Goal: Task Accomplishment & Management: Complete application form

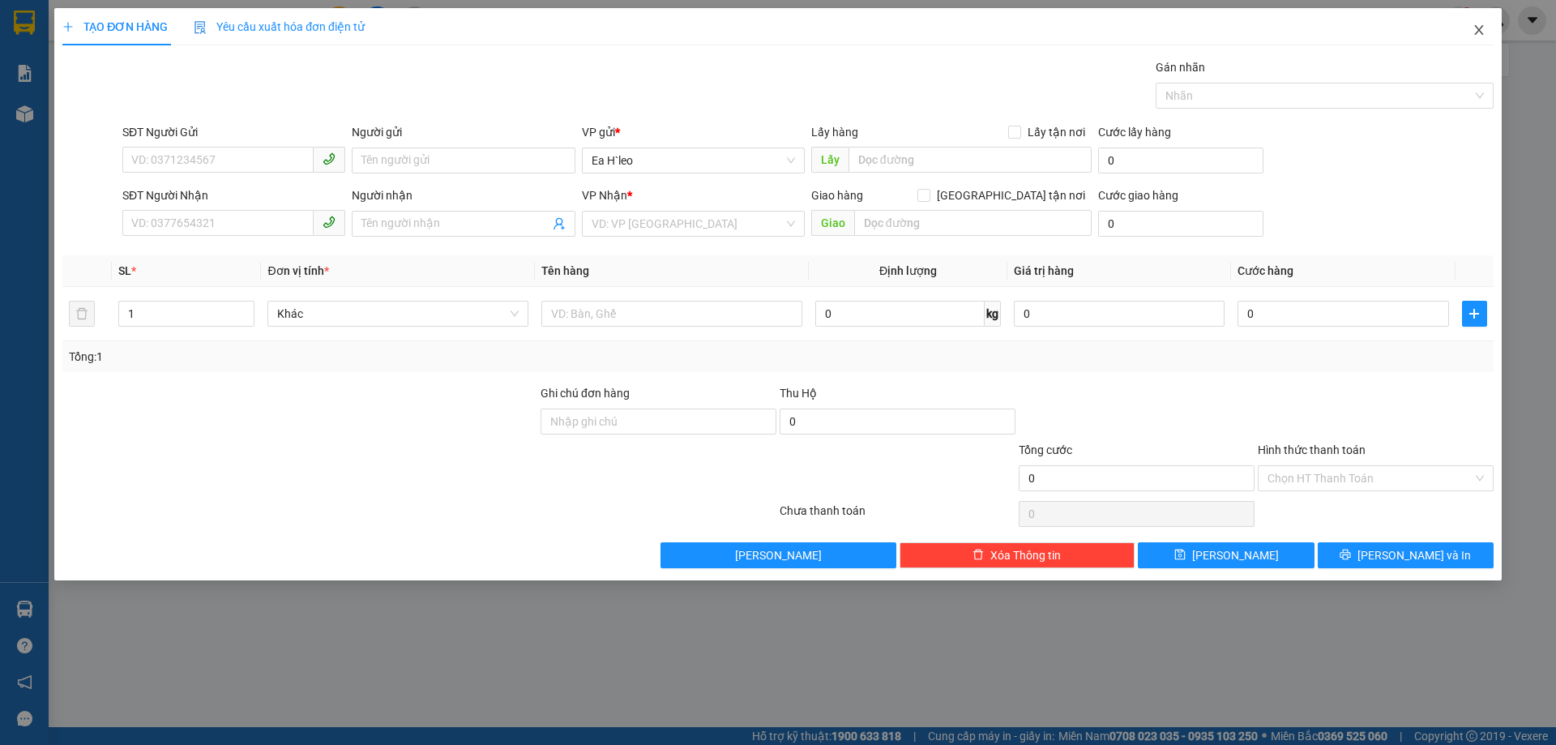
click at [1474, 28] on icon "close" at bounding box center [1479, 30] width 13 height 13
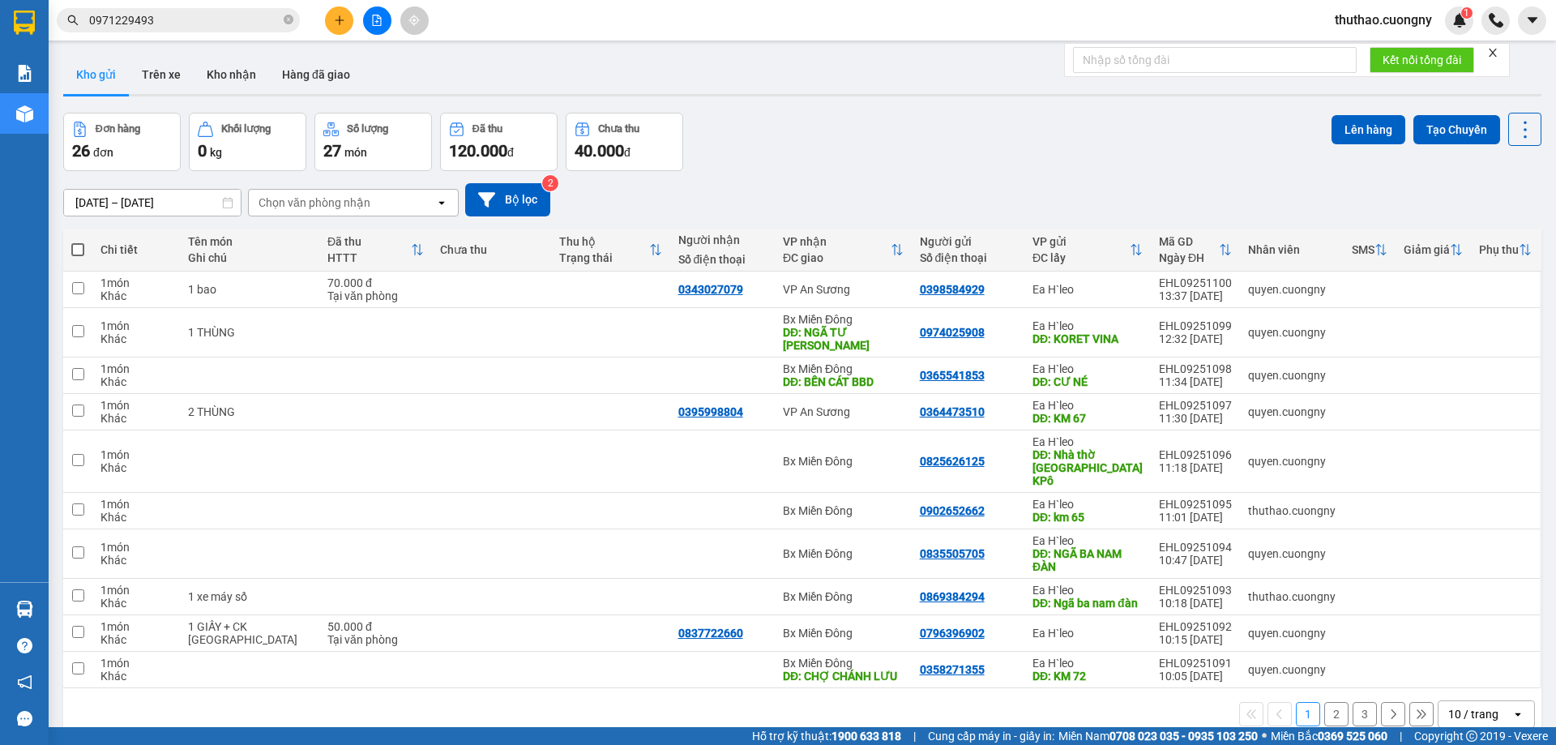
click at [156, 205] on input "[DATE] – [DATE]" at bounding box center [152, 203] width 177 height 26
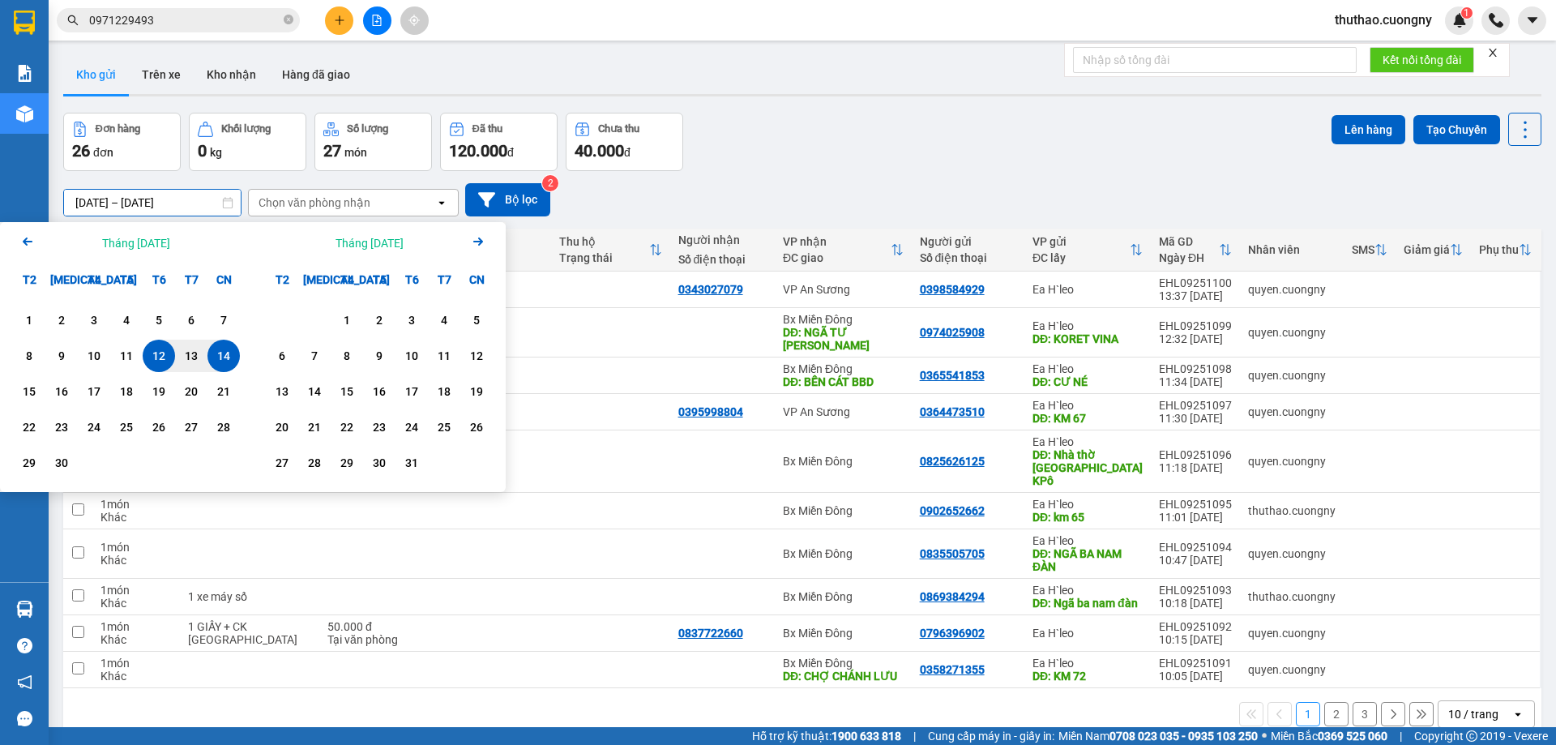
click at [213, 362] on div "14" at bounding box center [223, 355] width 23 height 19
click at [225, 344] on div "14" at bounding box center [224, 356] width 32 height 32
type input "[DATE] – [DATE]"
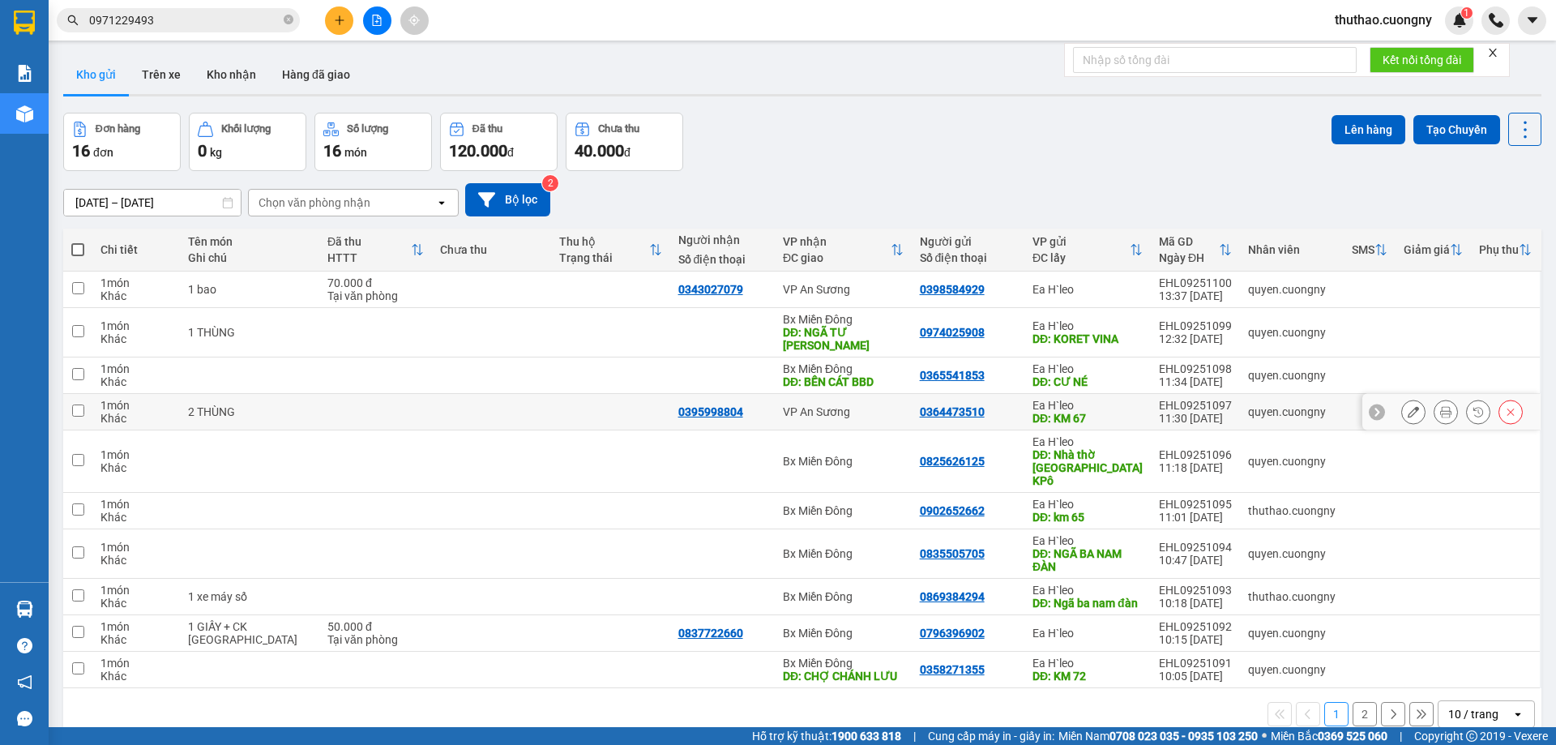
scroll to position [75, 0]
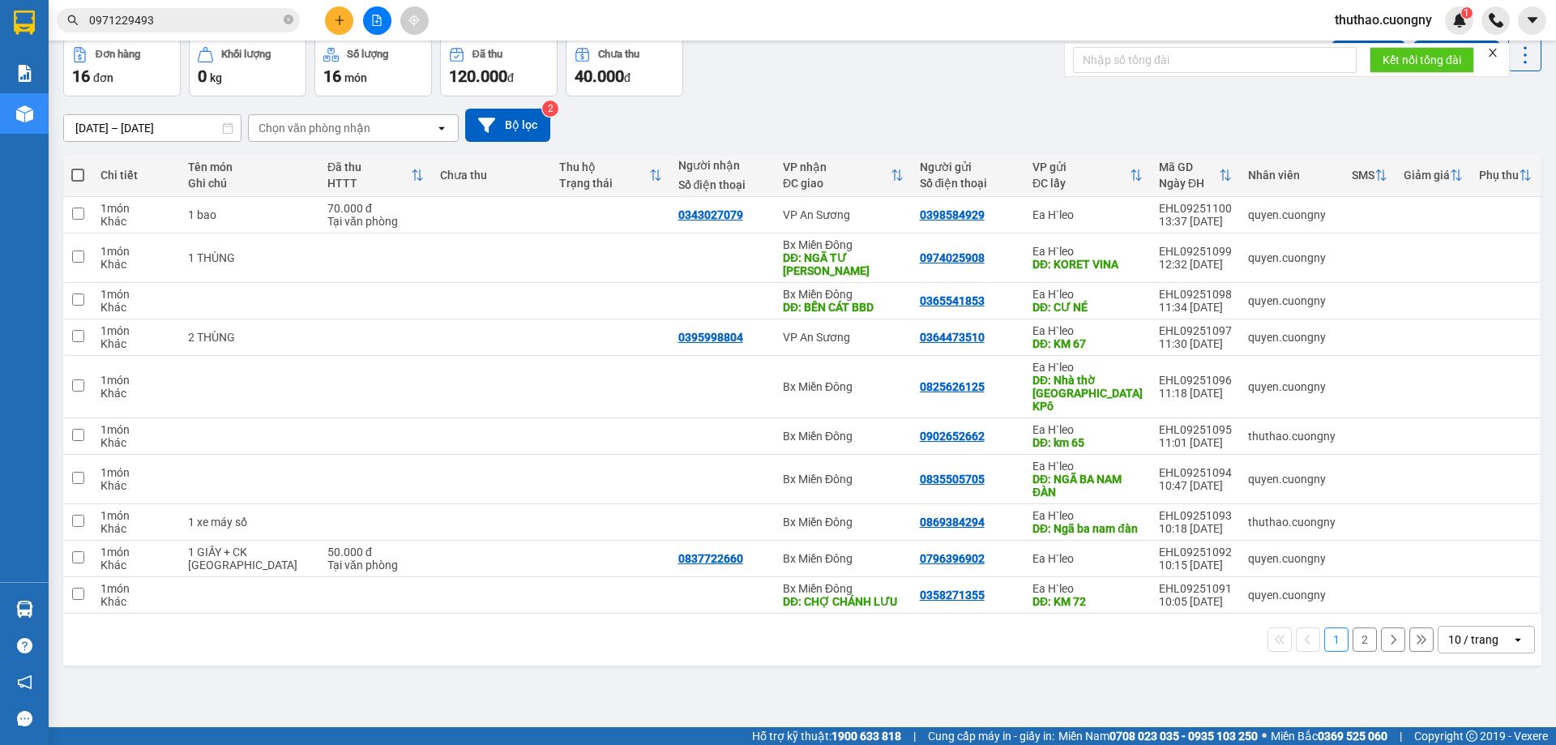
drag, startPoint x: 1457, startPoint y: 625, endPoint x: 1431, endPoint y: 624, distance: 26.0
click at [1457, 631] on div "10 / trang" at bounding box center [1473, 639] width 50 height 16
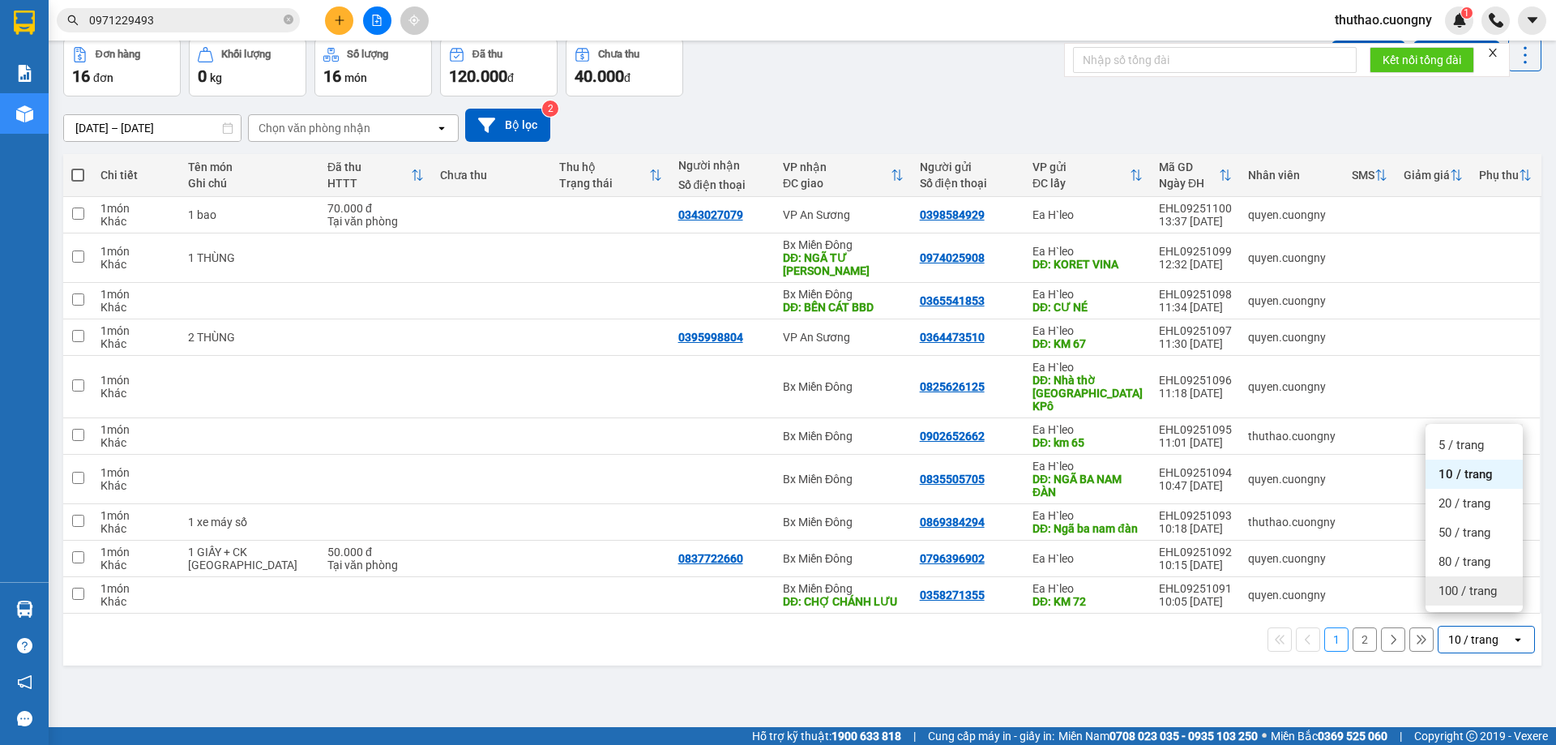
click at [1437, 591] on div "100 / trang" at bounding box center [1474, 590] width 97 height 29
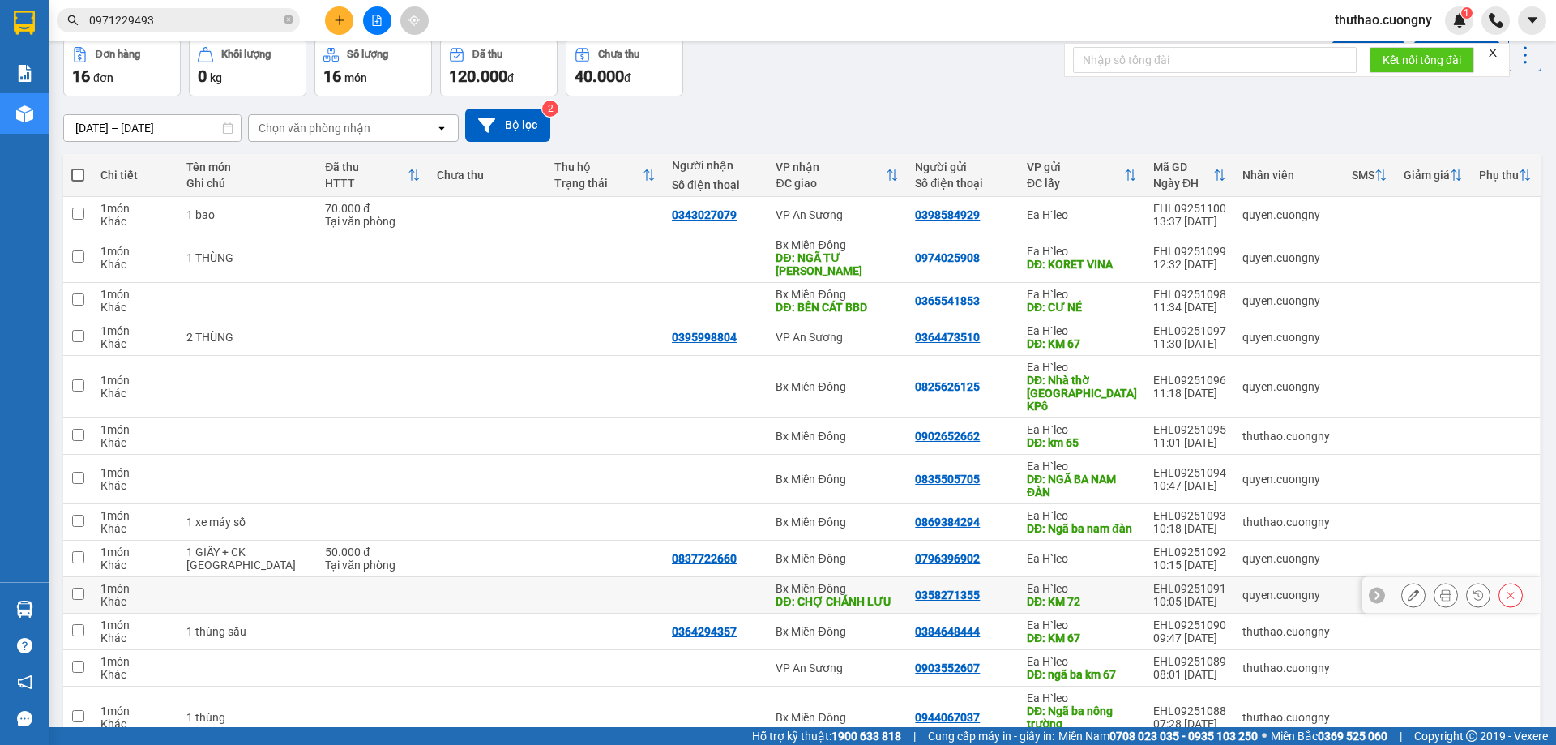
click at [1005, 588] on div "0358271355" at bounding box center [963, 594] width 96 height 13
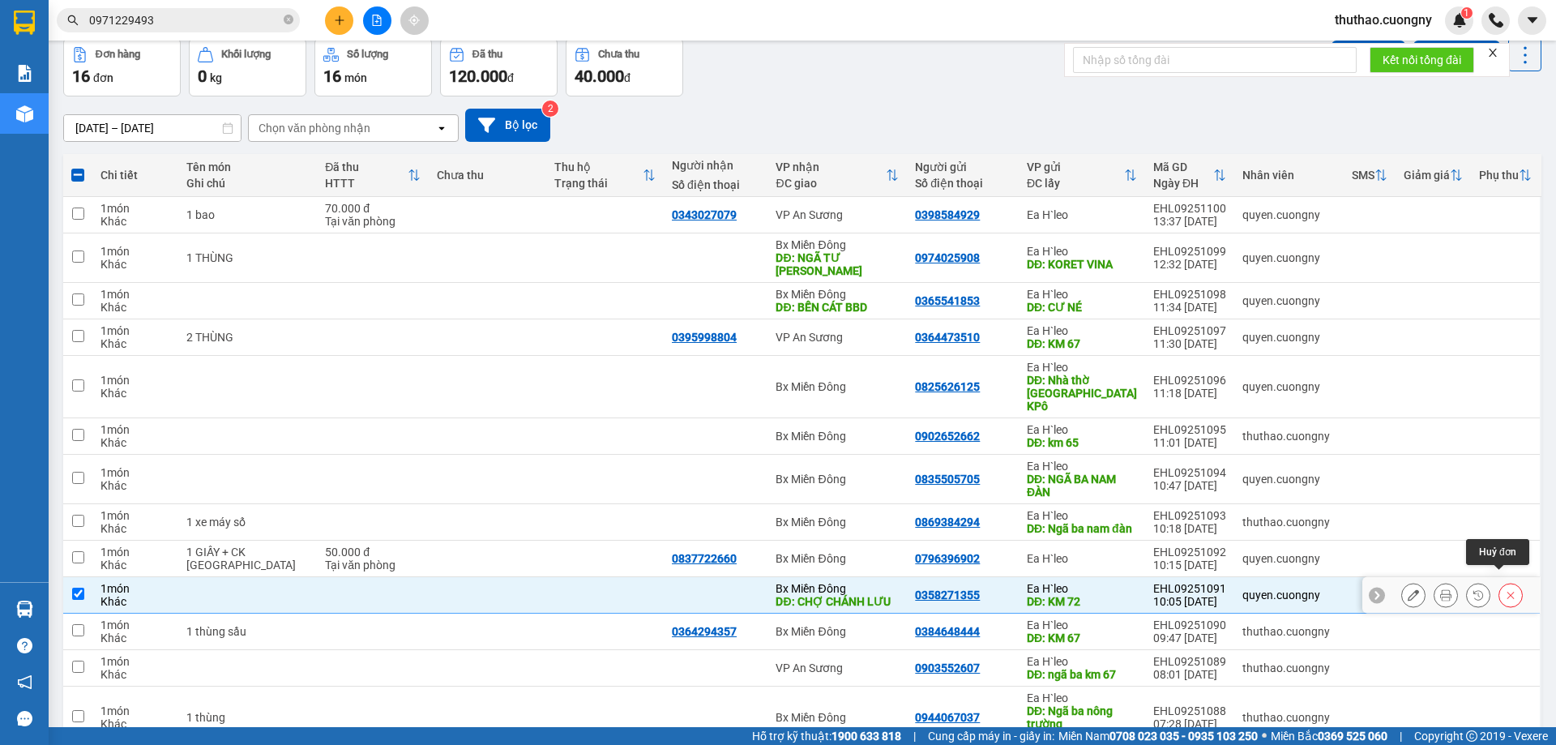
click at [1505, 589] on icon at bounding box center [1510, 594] width 11 height 11
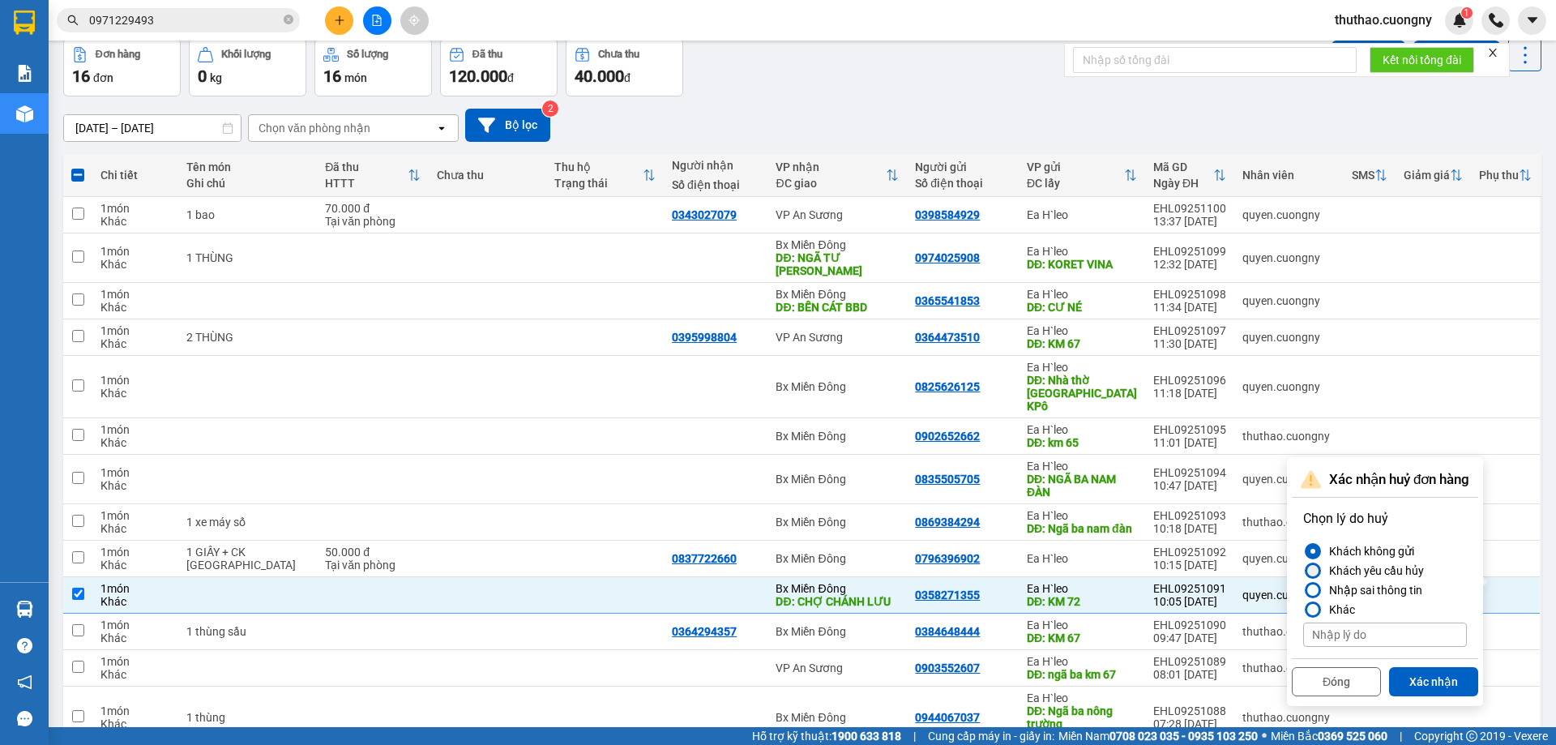
click at [1384, 574] on div "Khách yêu cầu hủy" at bounding box center [1373, 570] width 101 height 19
click at [1303, 571] on input "Khách yêu cầu hủy" at bounding box center [1303, 571] width 0 height 0
click at [1419, 672] on button "Xác nhận" at bounding box center [1433, 681] width 89 height 29
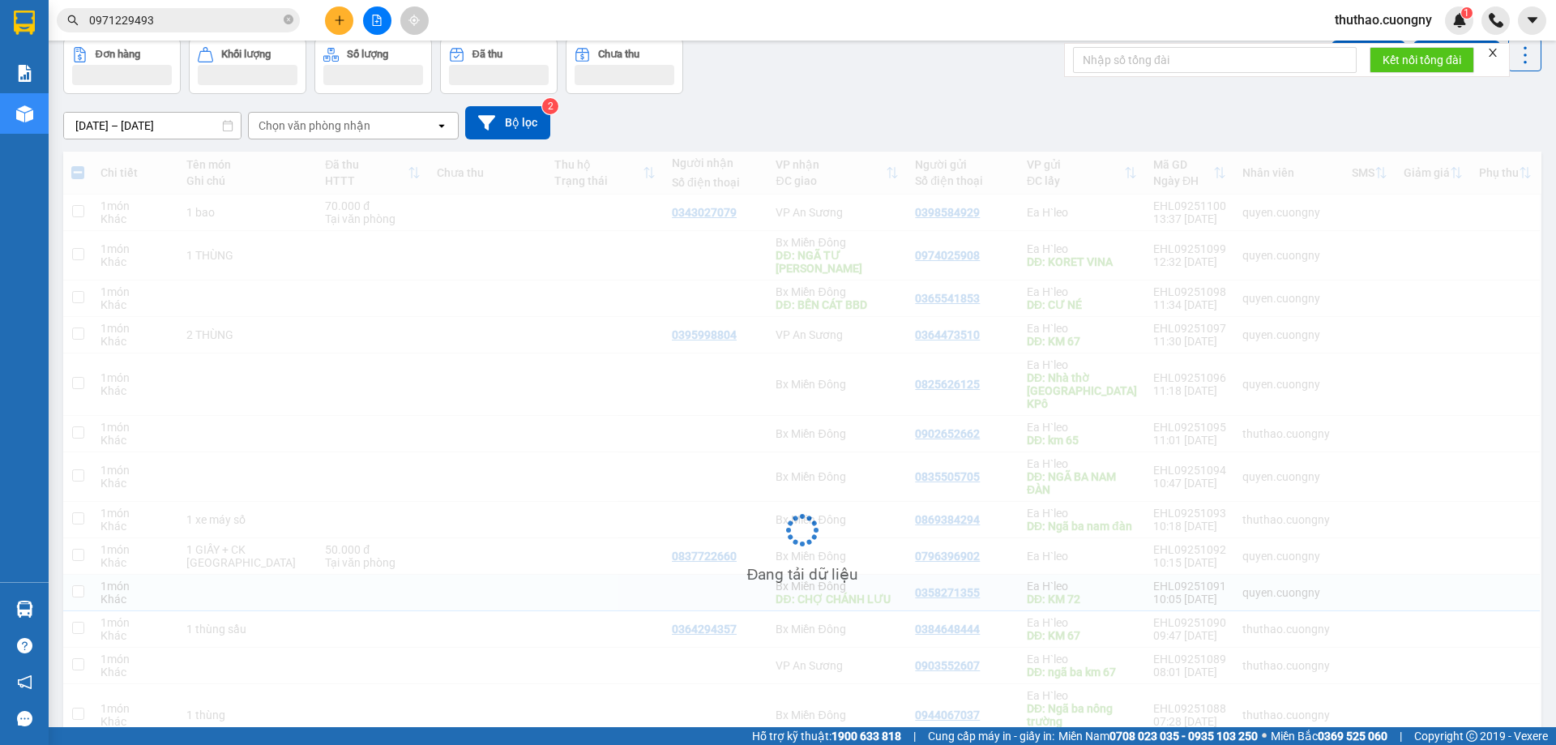
checkbox input "false"
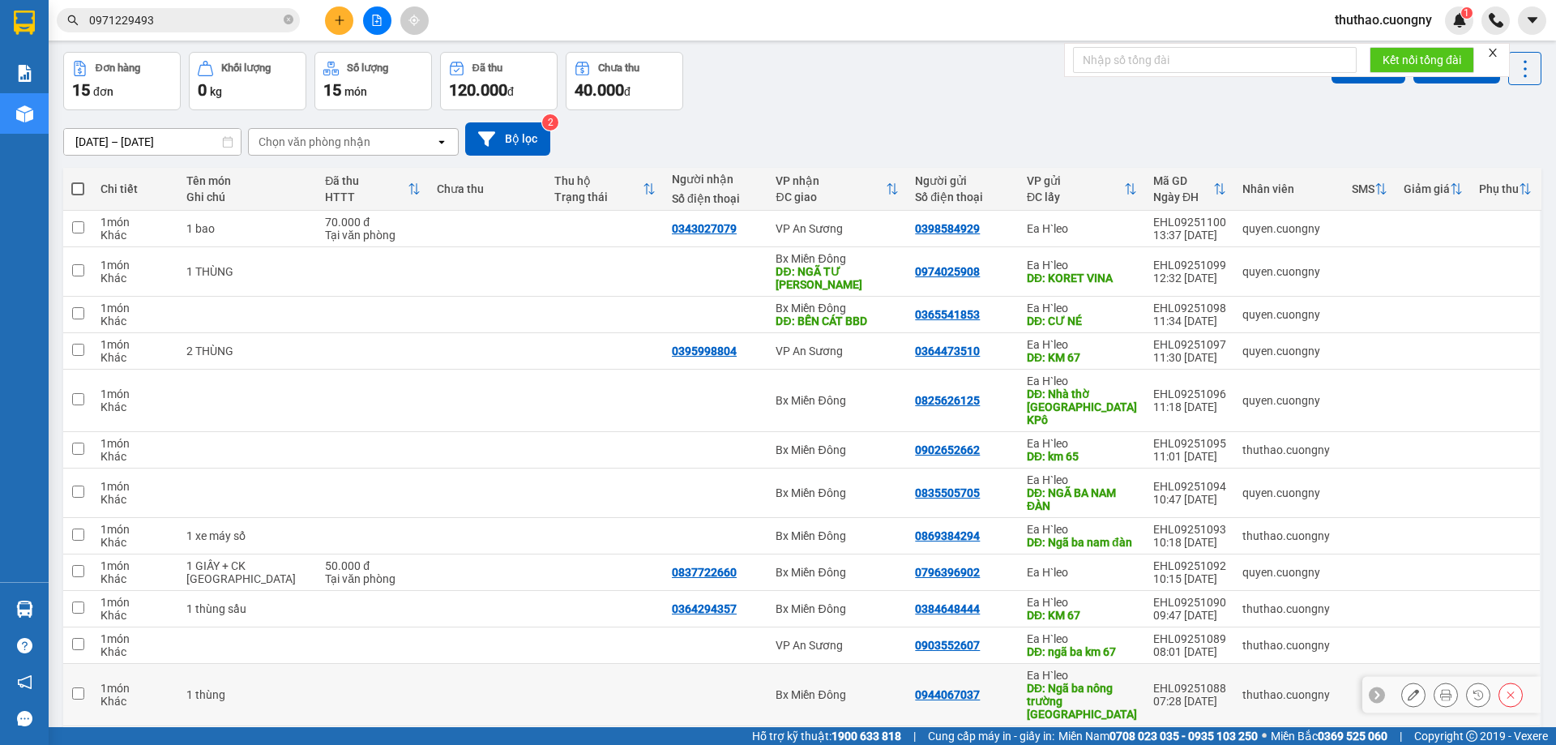
scroll to position [0, 0]
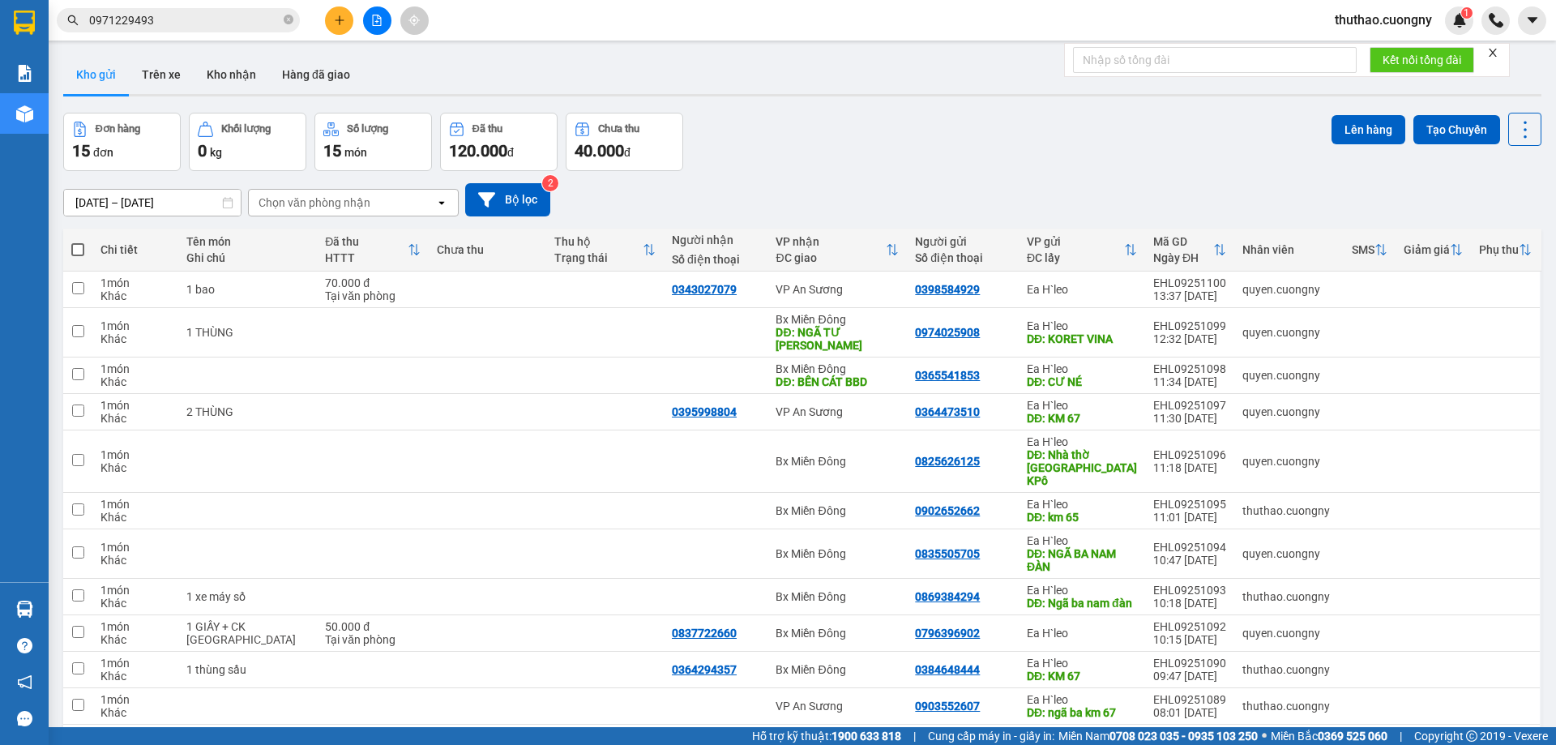
click at [342, 9] on button at bounding box center [339, 20] width 28 height 28
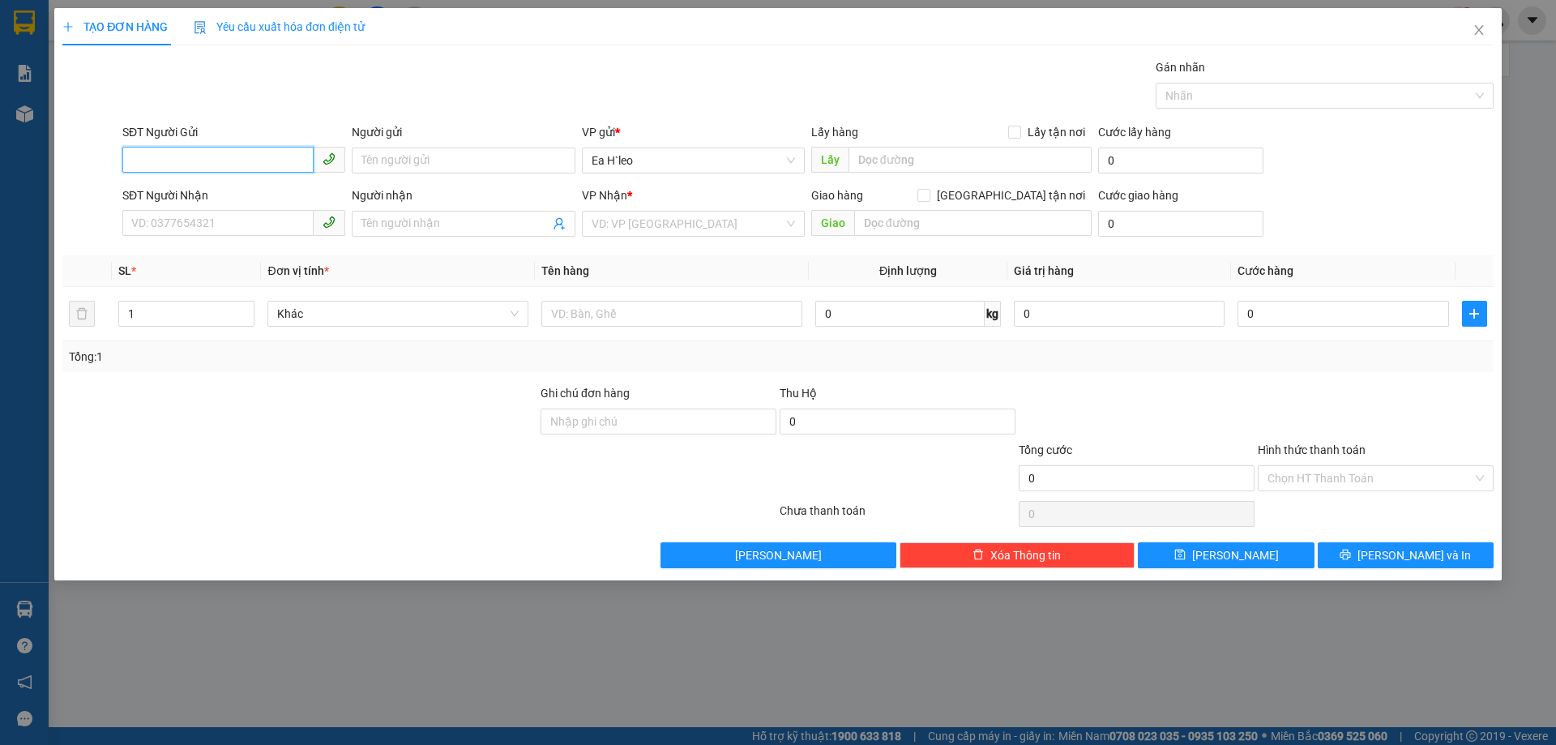
paste input "0812457588"
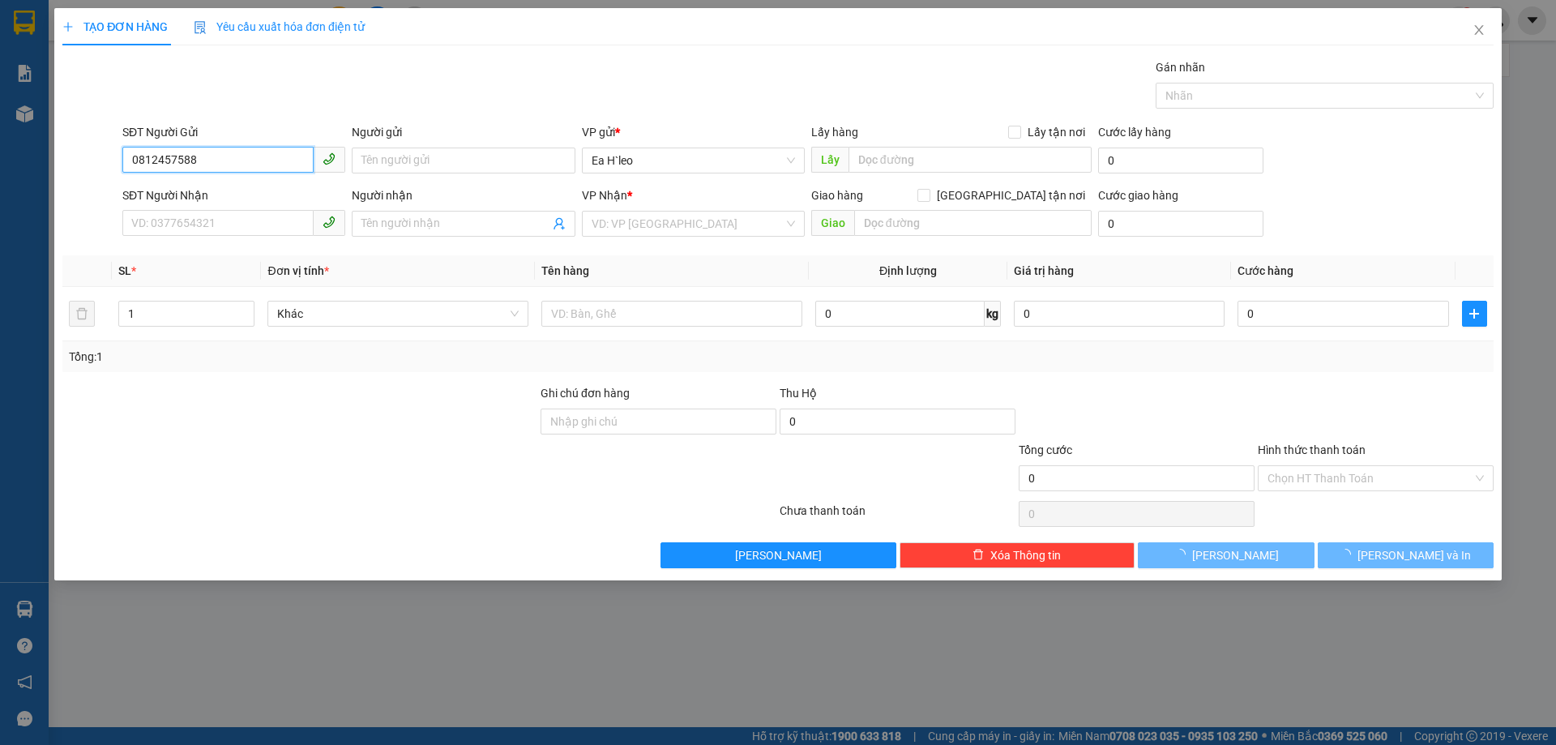
type input "0812457588"
click at [914, 173] on div "Lấy hàng Lấy tận nơi Lấy" at bounding box center [951, 151] width 280 height 57
click at [916, 163] on input "text" at bounding box center [970, 160] width 243 height 26
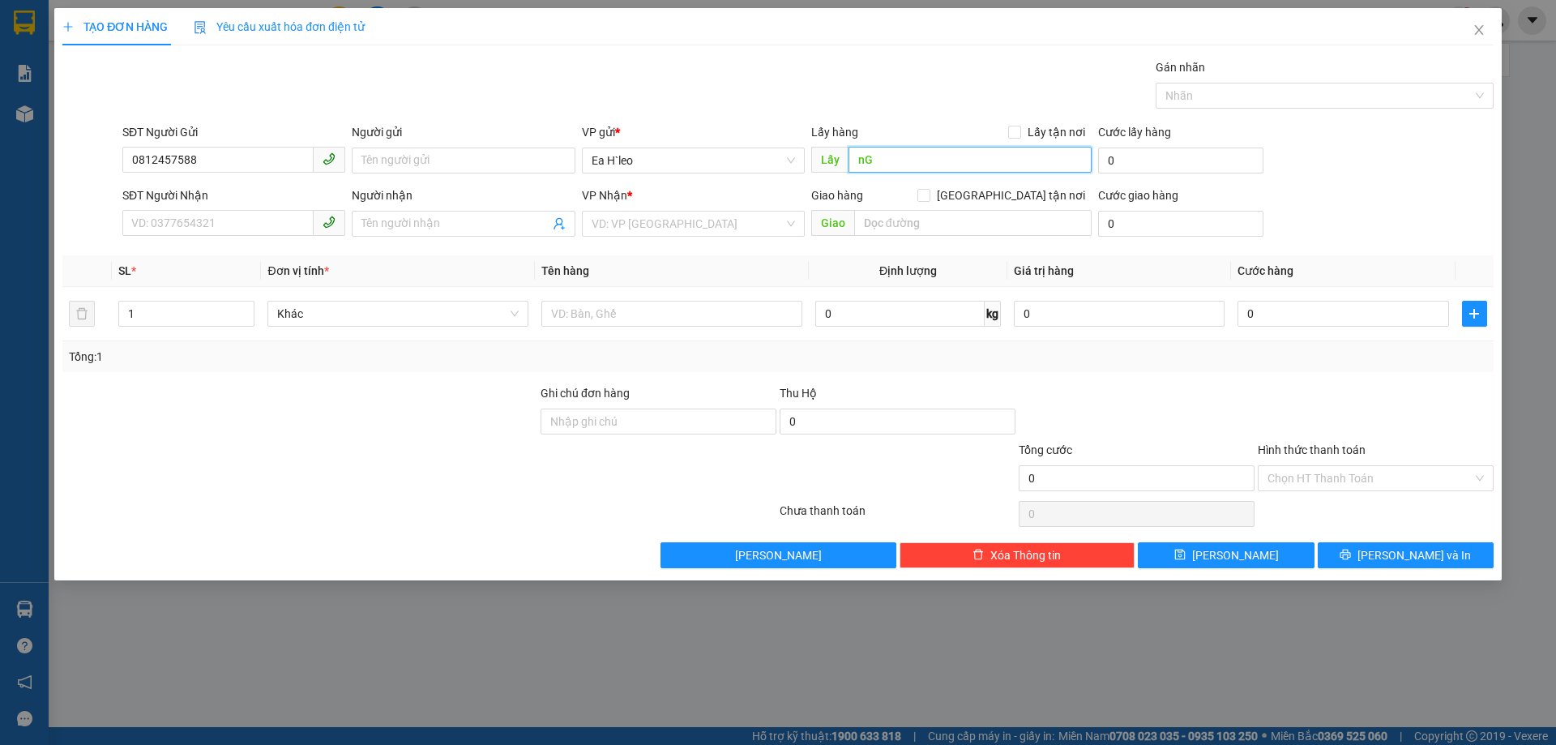
type input "n"
type input "Ngã ba buôn thía"
drag, startPoint x: 617, startPoint y: 208, endPoint x: 626, endPoint y: 211, distance: 9.2
click at [619, 209] on div "VP Nhận *" at bounding box center [693, 198] width 223 height 24
click at [627, 211] on div "VD: VP [GEOGRAPHIC_DATA]" at bounding box center [693, 224] width 223 height 26
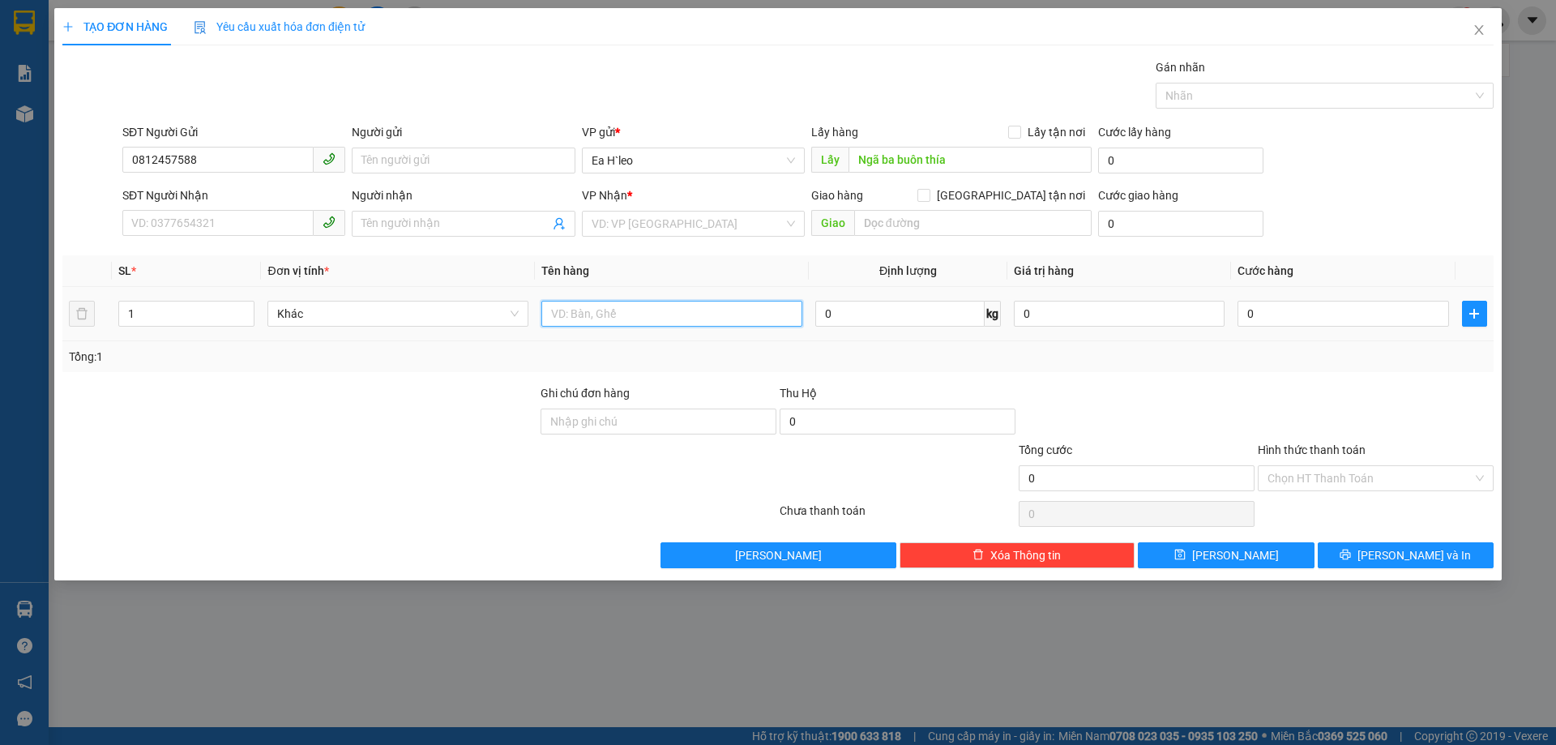
click at [592, 312] on input "text" at bounding box center [671, 314] width 261 height 26
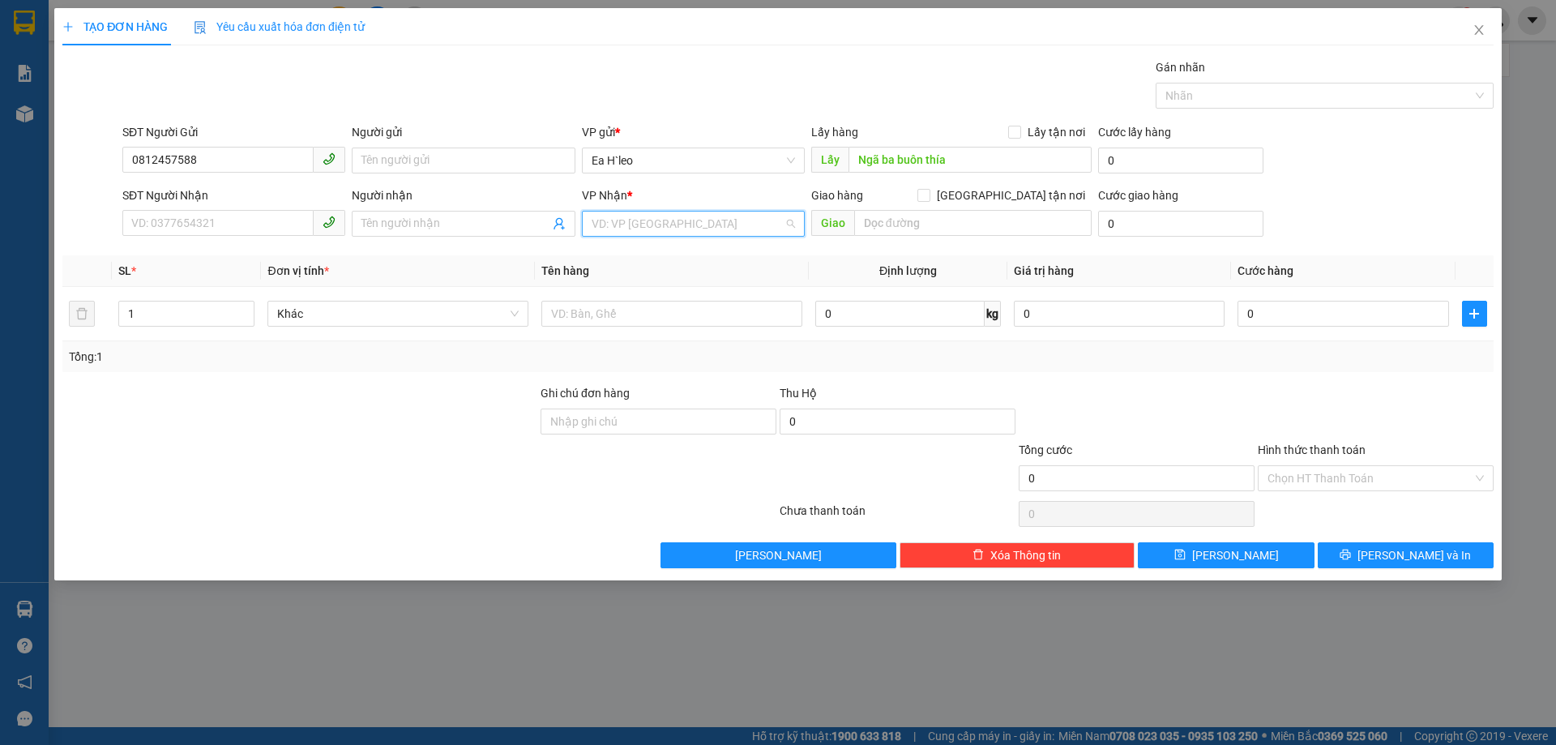
click at [640, 231] on input "search" at bounding box center [688, 224] width 192 height 24
click at [630, 283] on div "Bx Miền Đông" at bounding box center [693, 282] width 203 height 18
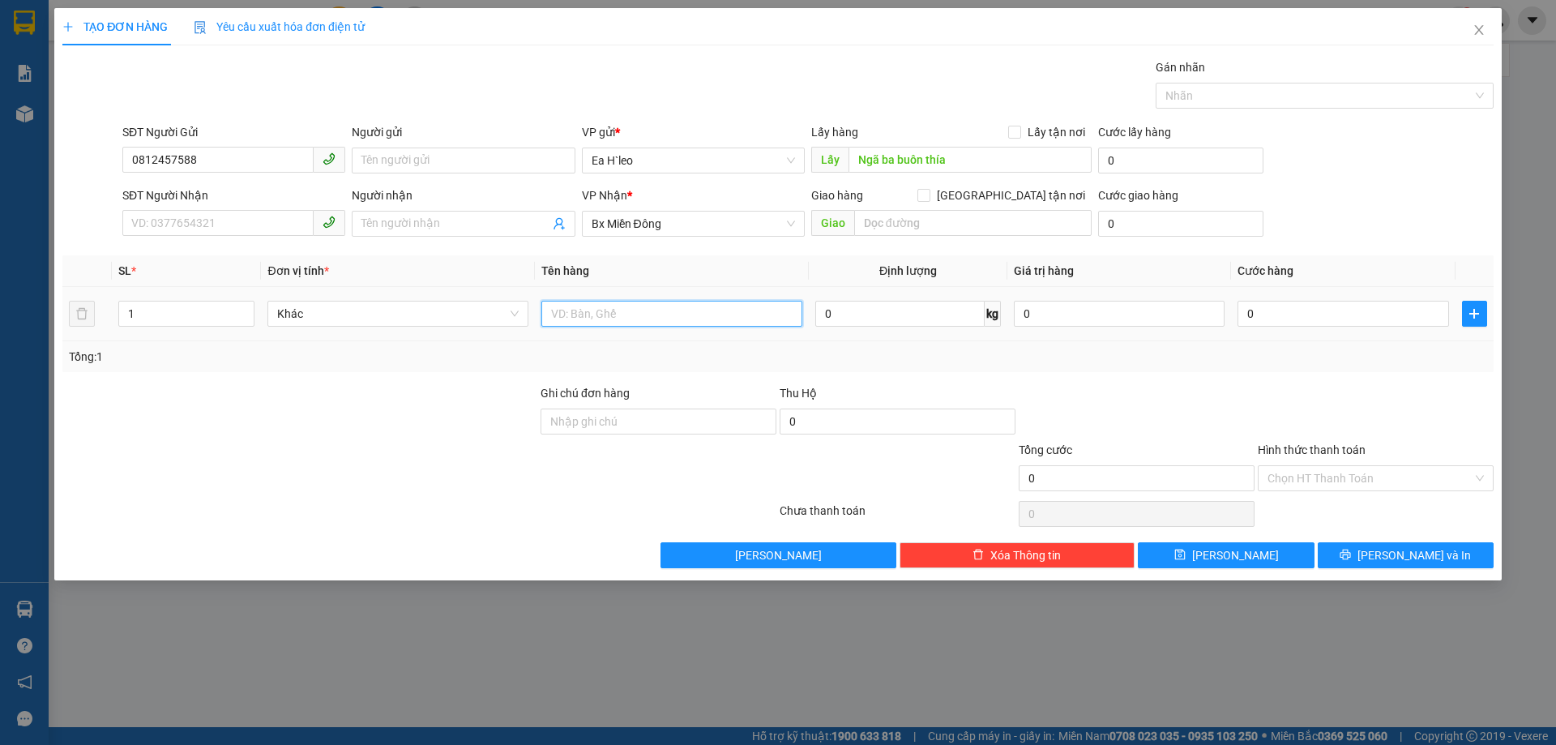
click at [581, 314] on input "text" at bounding box center [671, 314] width 261 height 26
type input "1"
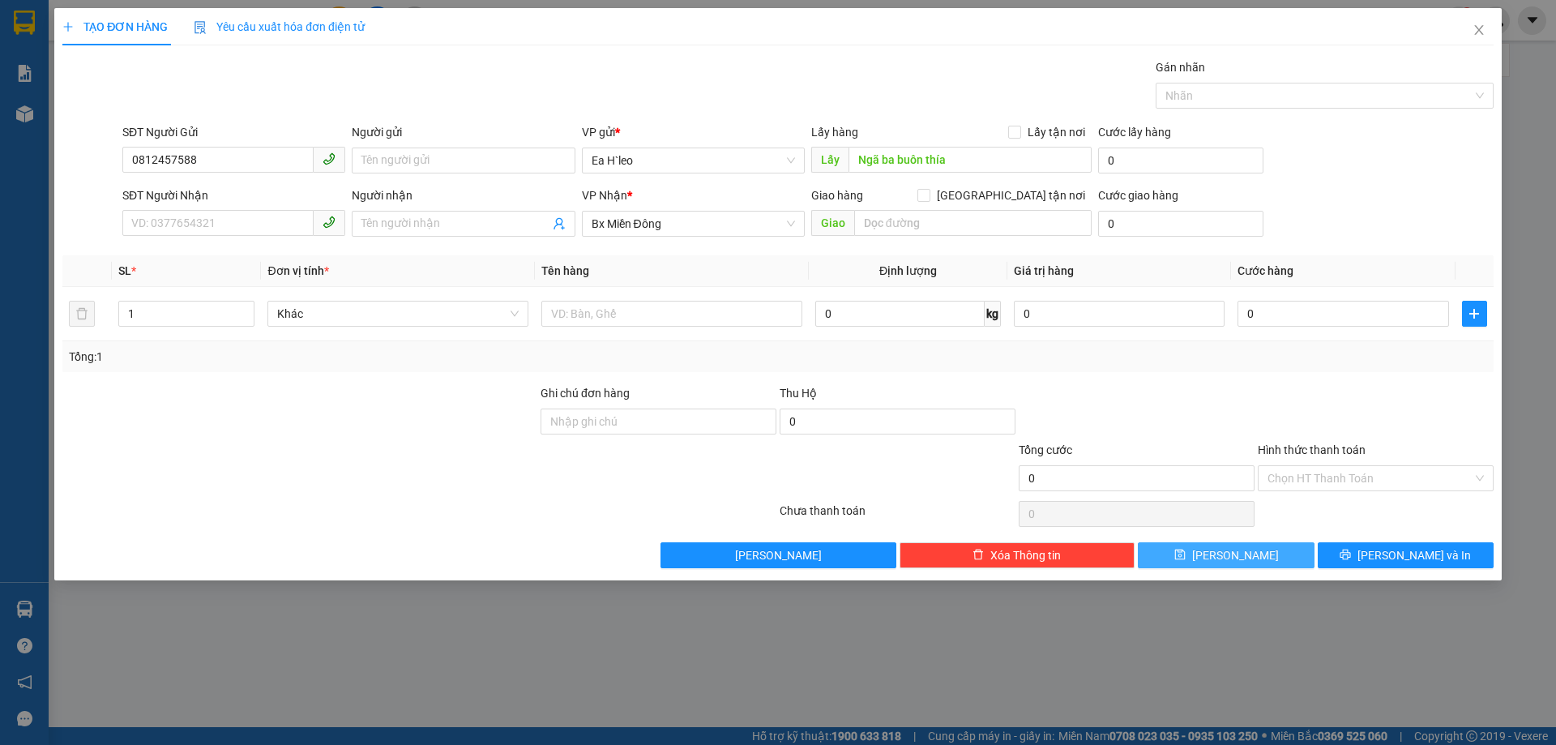
click at [1239, 545] on button "[PERSON_NAME]" at bounding box center [1226, 555] width 176 height 26
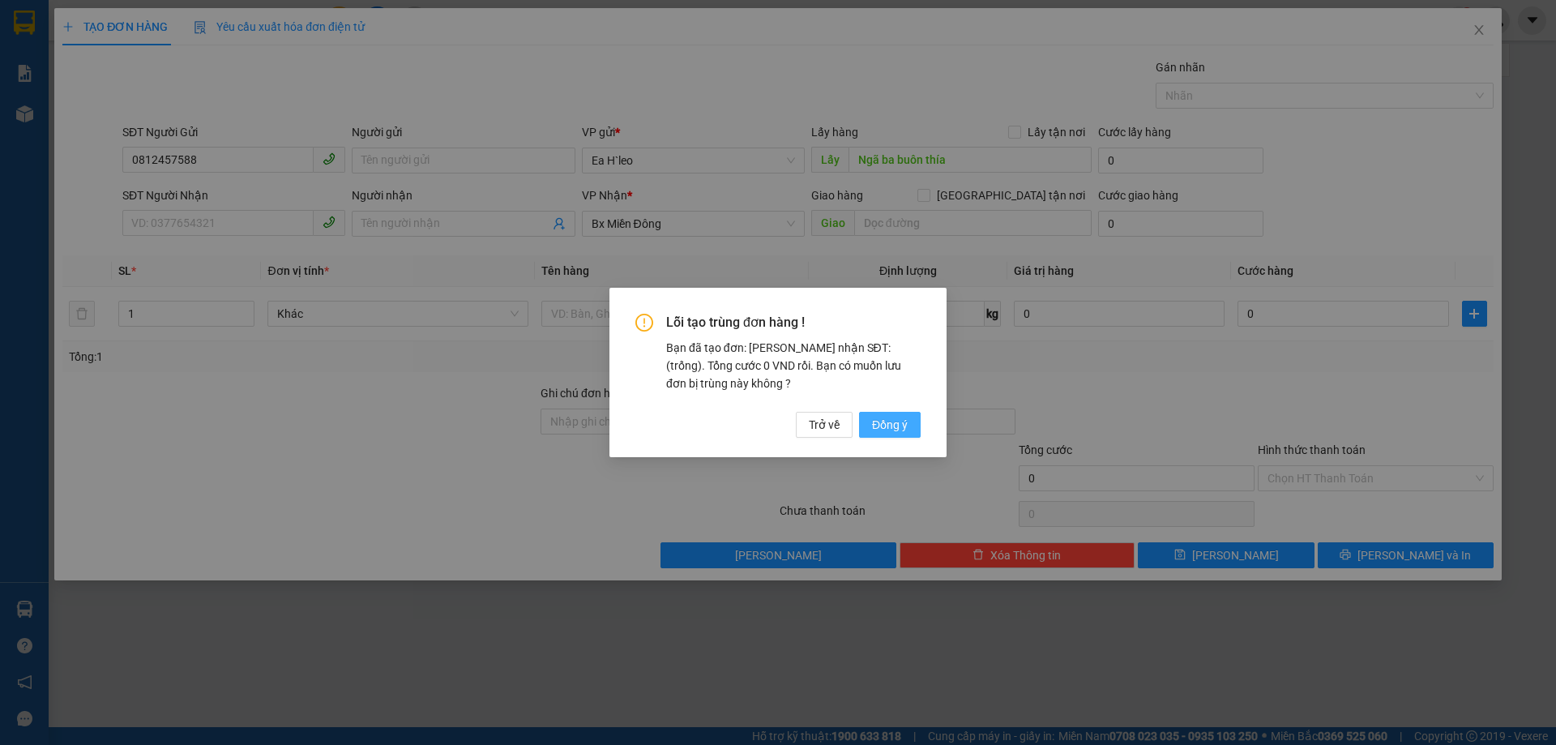
click at [913, 427] on button "Đồng ý" at bounding box center [890, 425] width 62 height 26
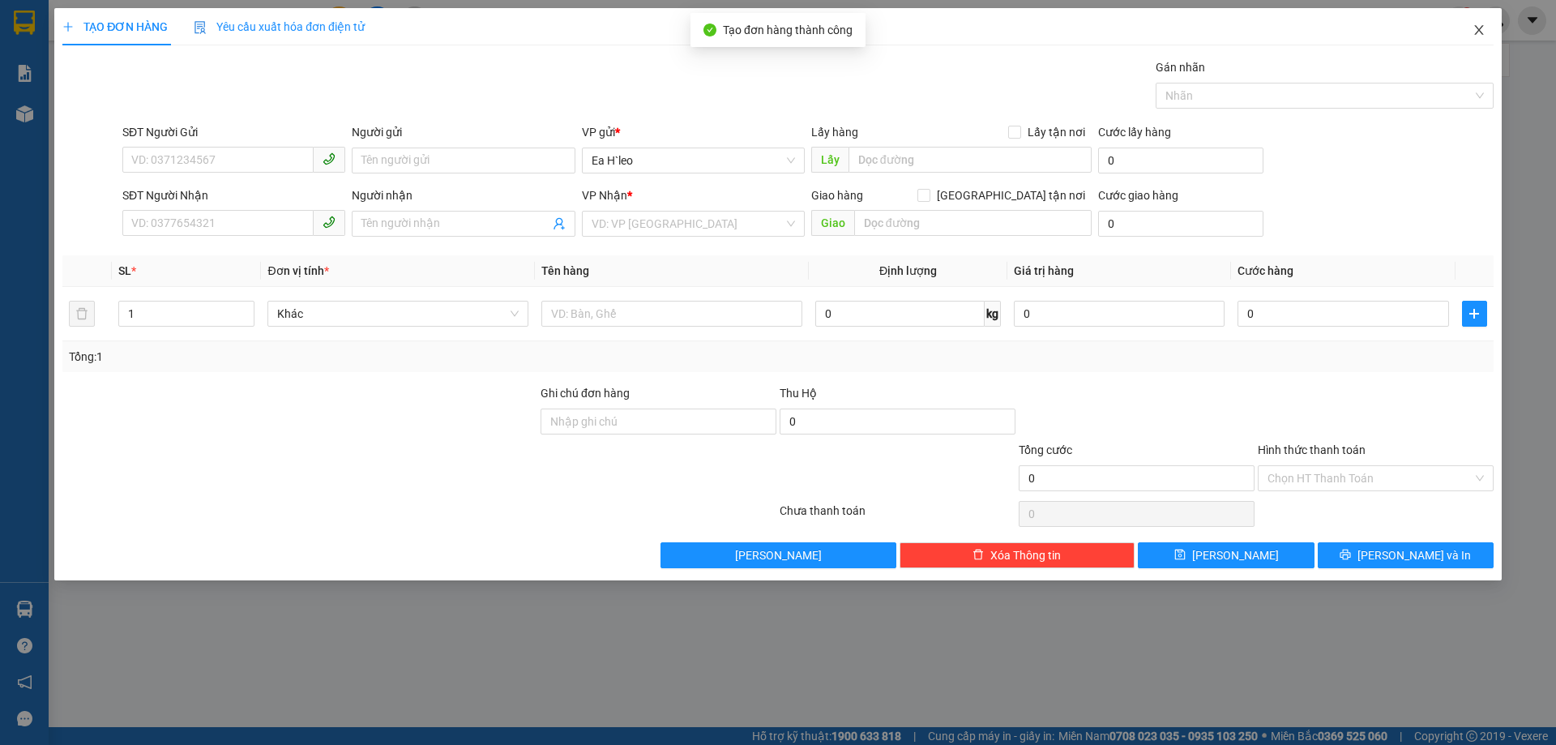
click at [1478, 33] on icon "close" at bounding box center [1478, 30] width 9 height 10
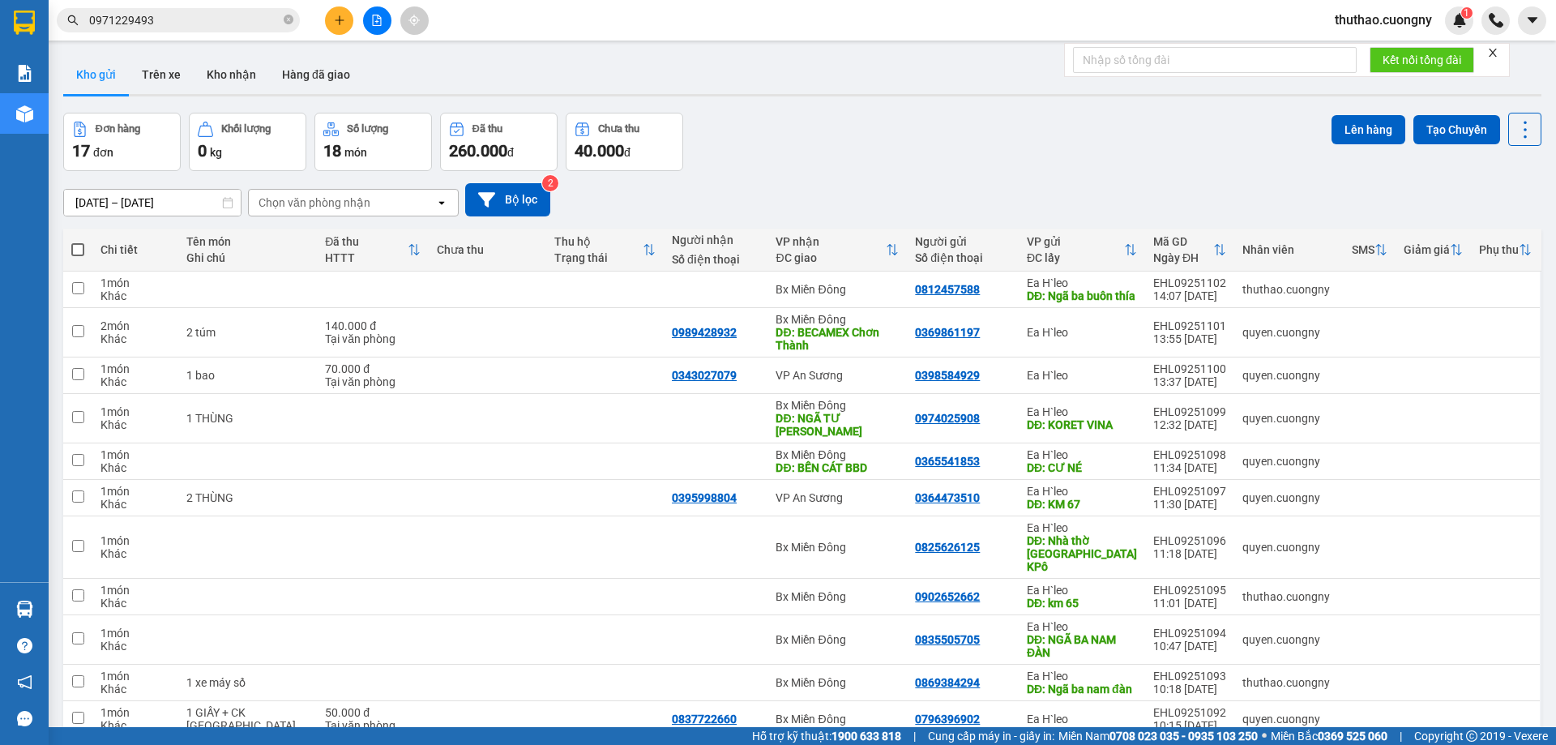
click at [349, 24] on button at bounding box center [339, 20] width 28 height 28
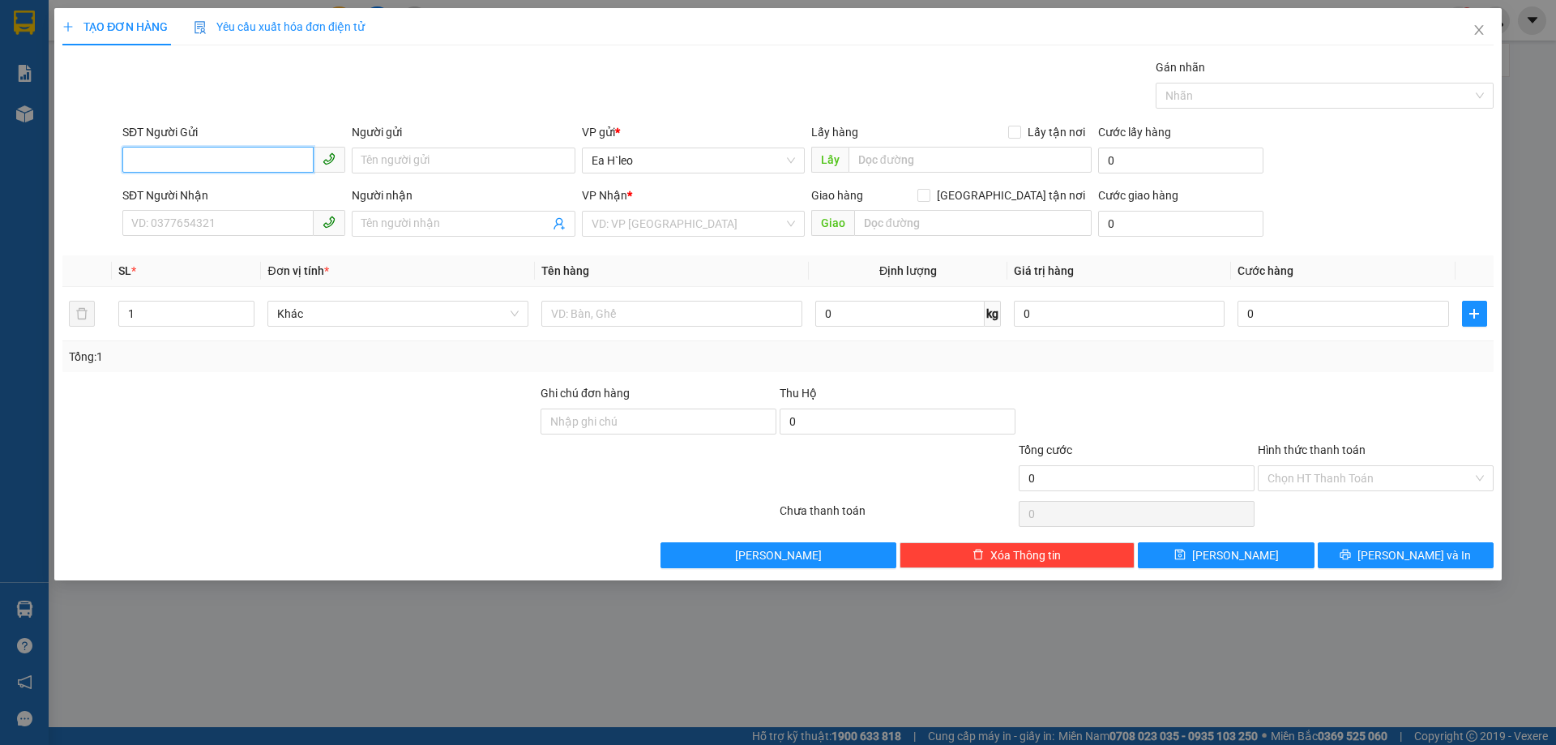
drag, startPoint x: 280, startPoint y: 143, endPoint x: 189, endPoint y: 154, distance: 92.3
paste input "0988613618"
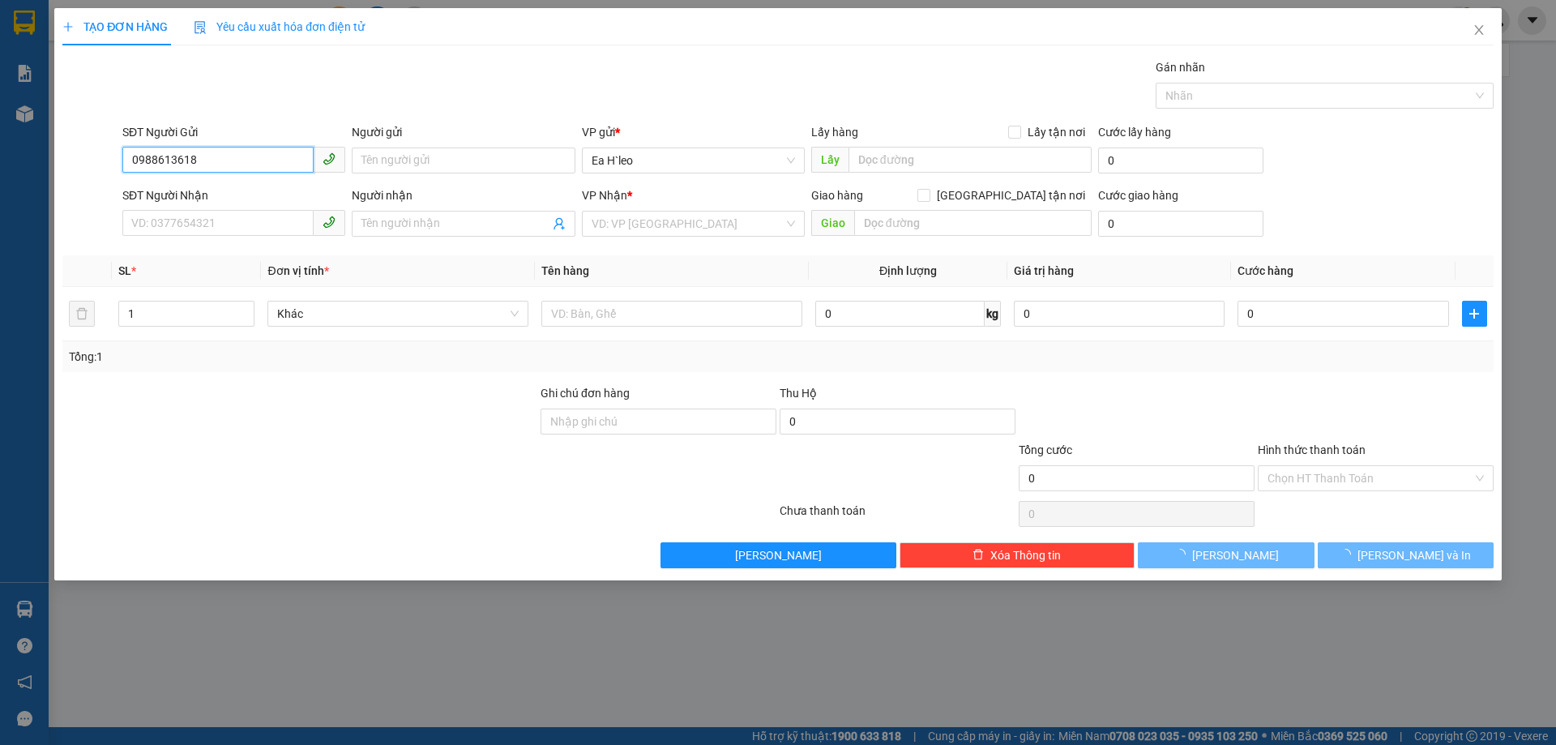
type input "0988613618"
click at [919, 142] on div "Lấy hàng Lấy tận nơi" at bounding box center [951, 135] width 280 height 24
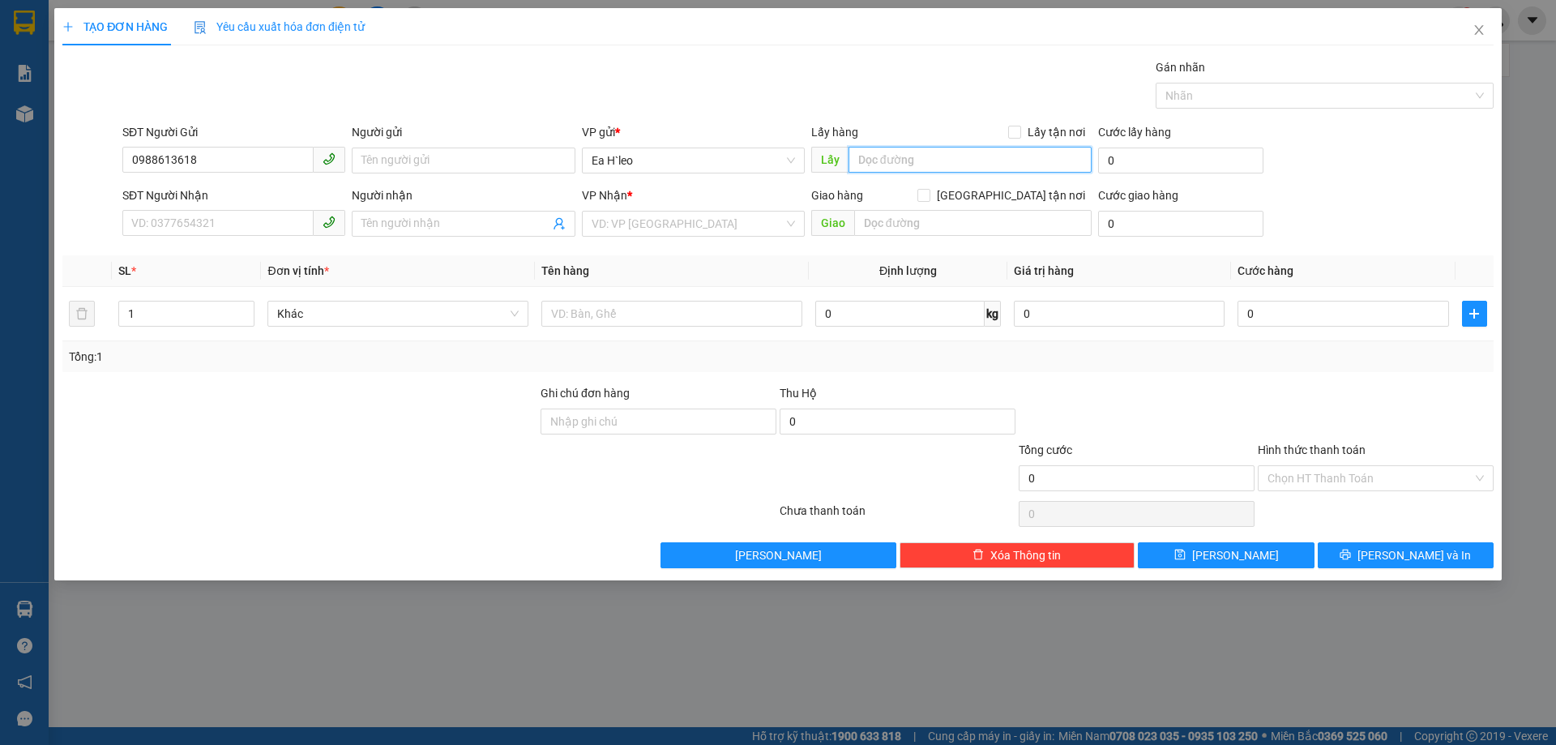
click at [926, 152] on input "text" at bounding box center [970, 160] width 243 height 26
type input "c"
type input "Cổng easia"
click at [616, 225] on input "search" at bounding box center [688, 224] width 192 height 24
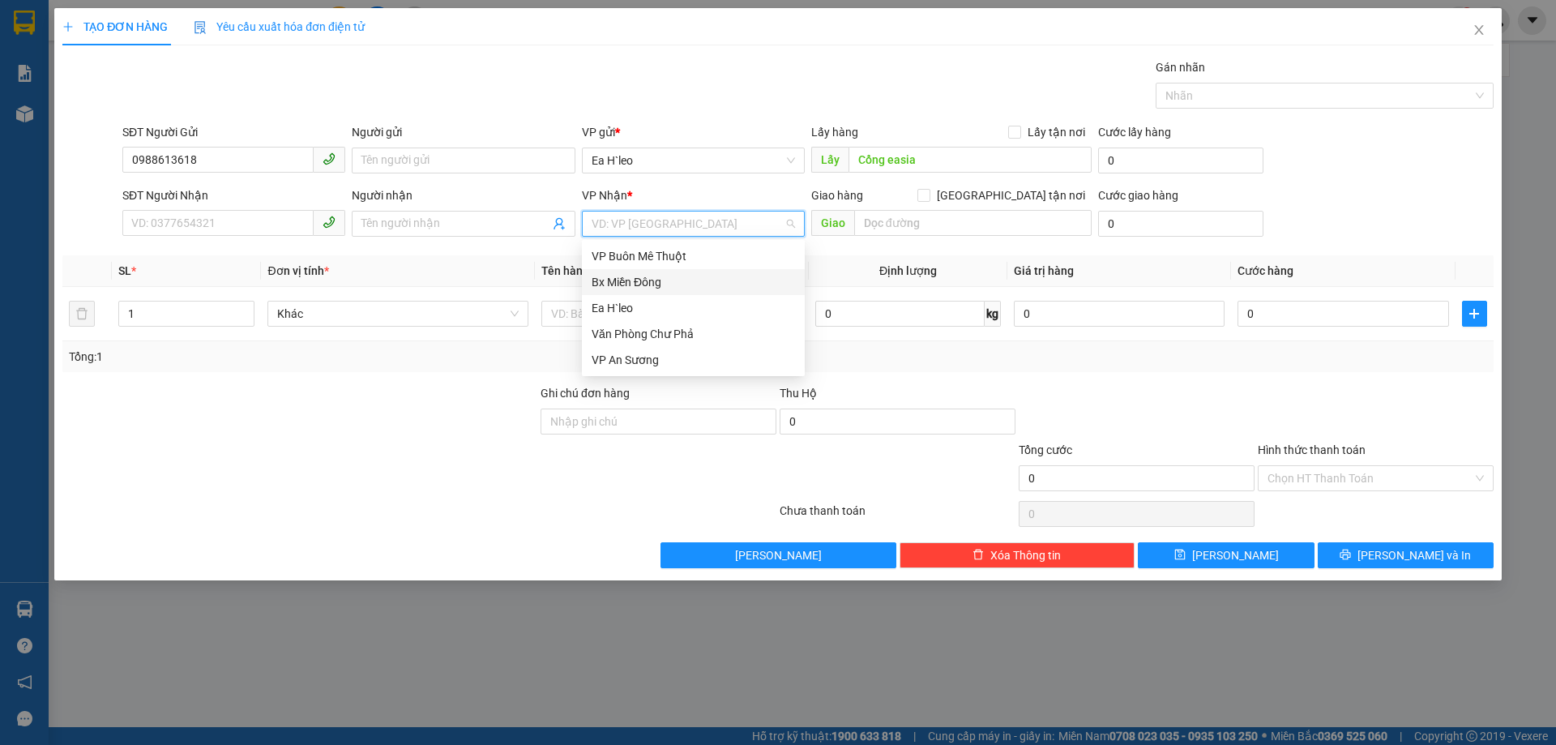
click at [643, 284] on div "Bx Miền Đông" at bounding box center [693, 282] width 203 height 18
click at [391, 447] on div at bounding box center [300, 469] width 478 height 57
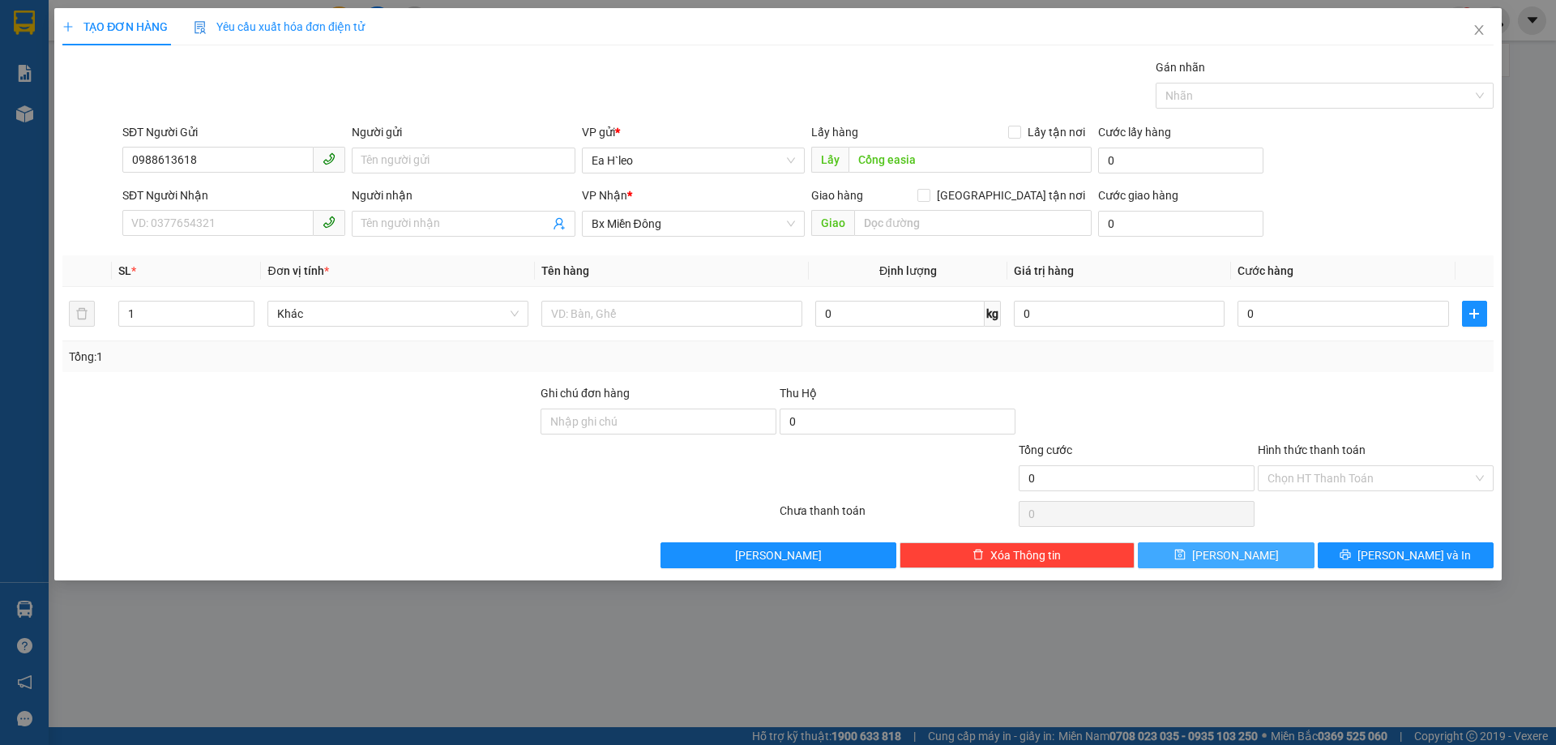
click at [1220, 563] on button "[PERSON_NAME]" at bounding box center [1226, 555] width 176 height 26
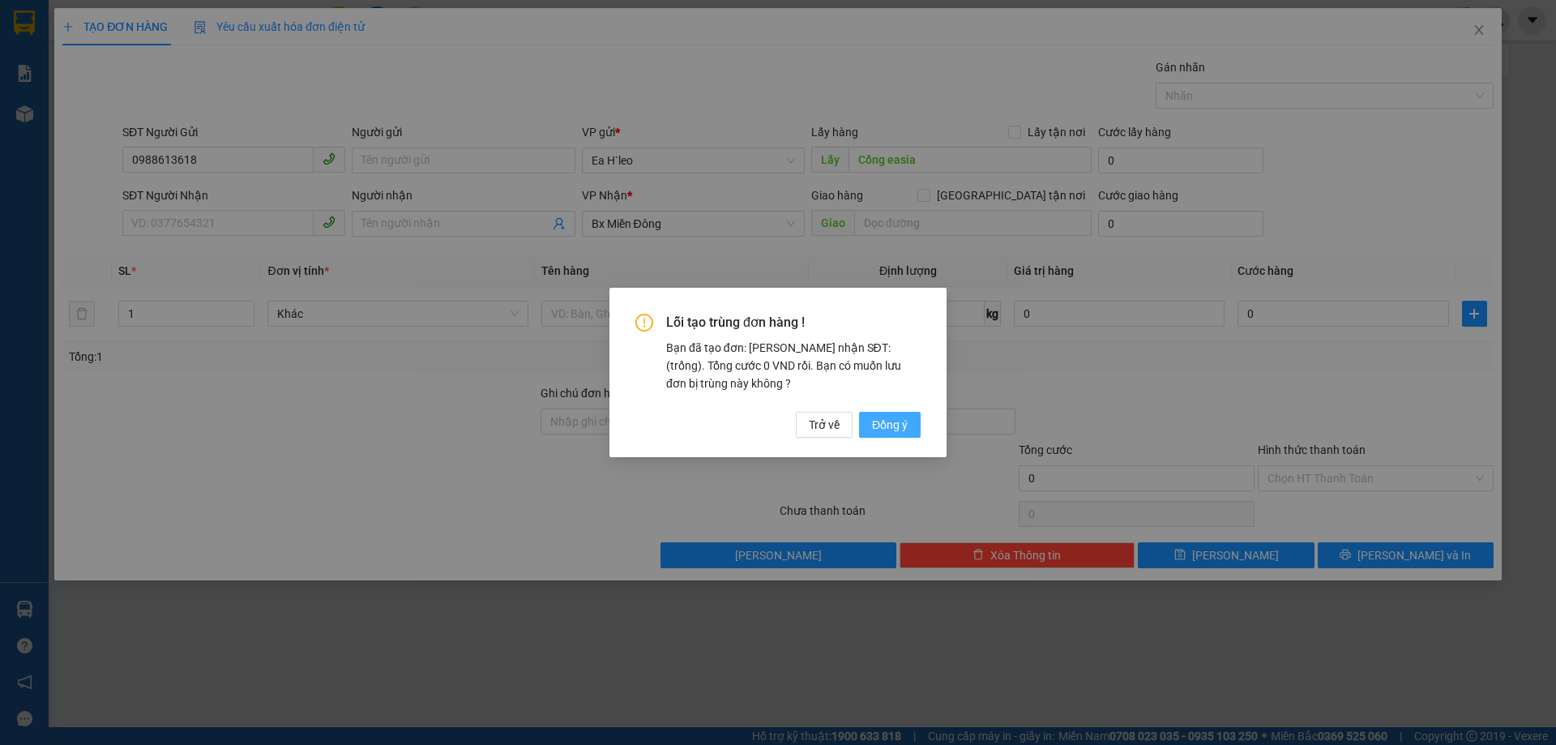
click at [887, 427] on span "Đồng ý" at bounding box center [890, 425] width 36 height 18
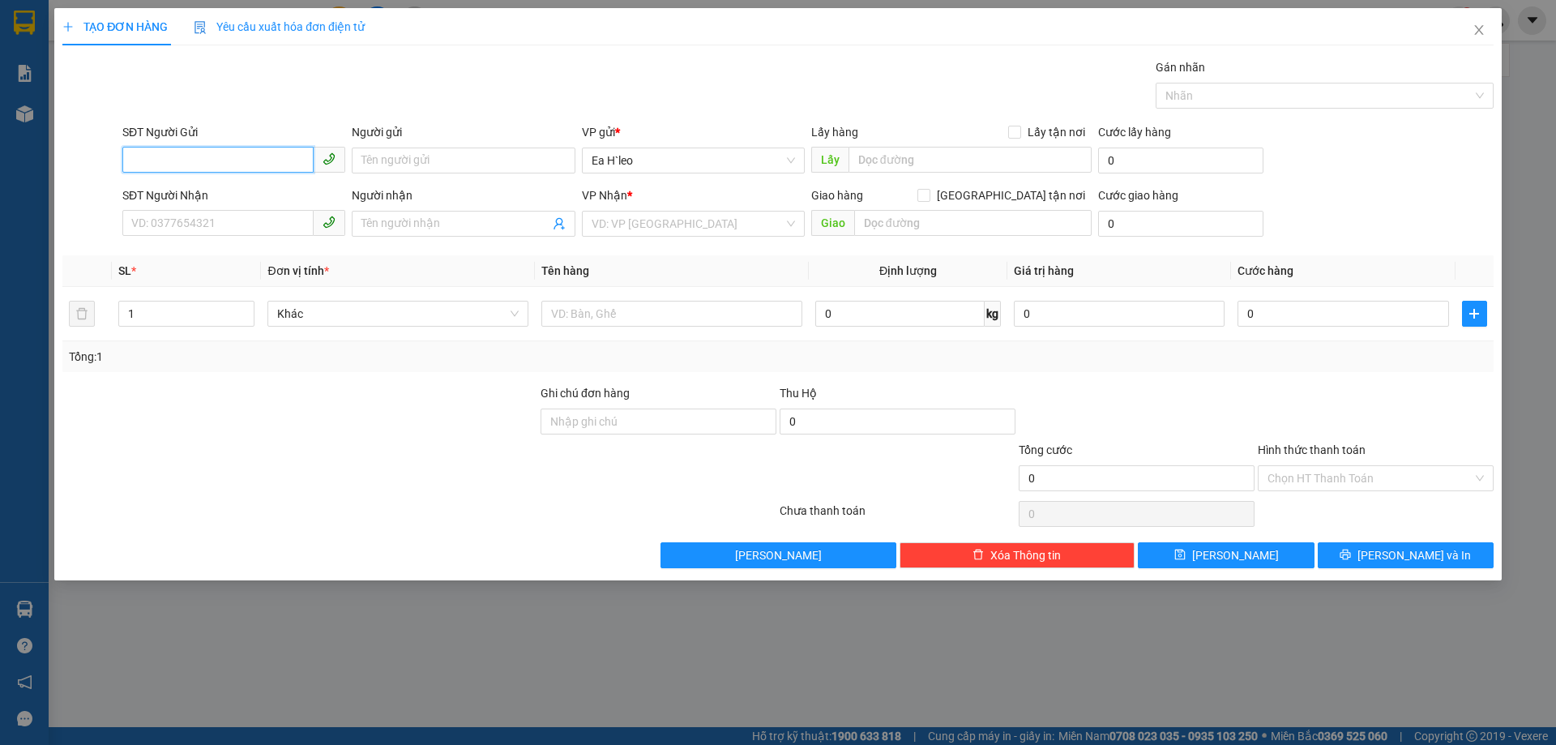
paste input "0962266769"
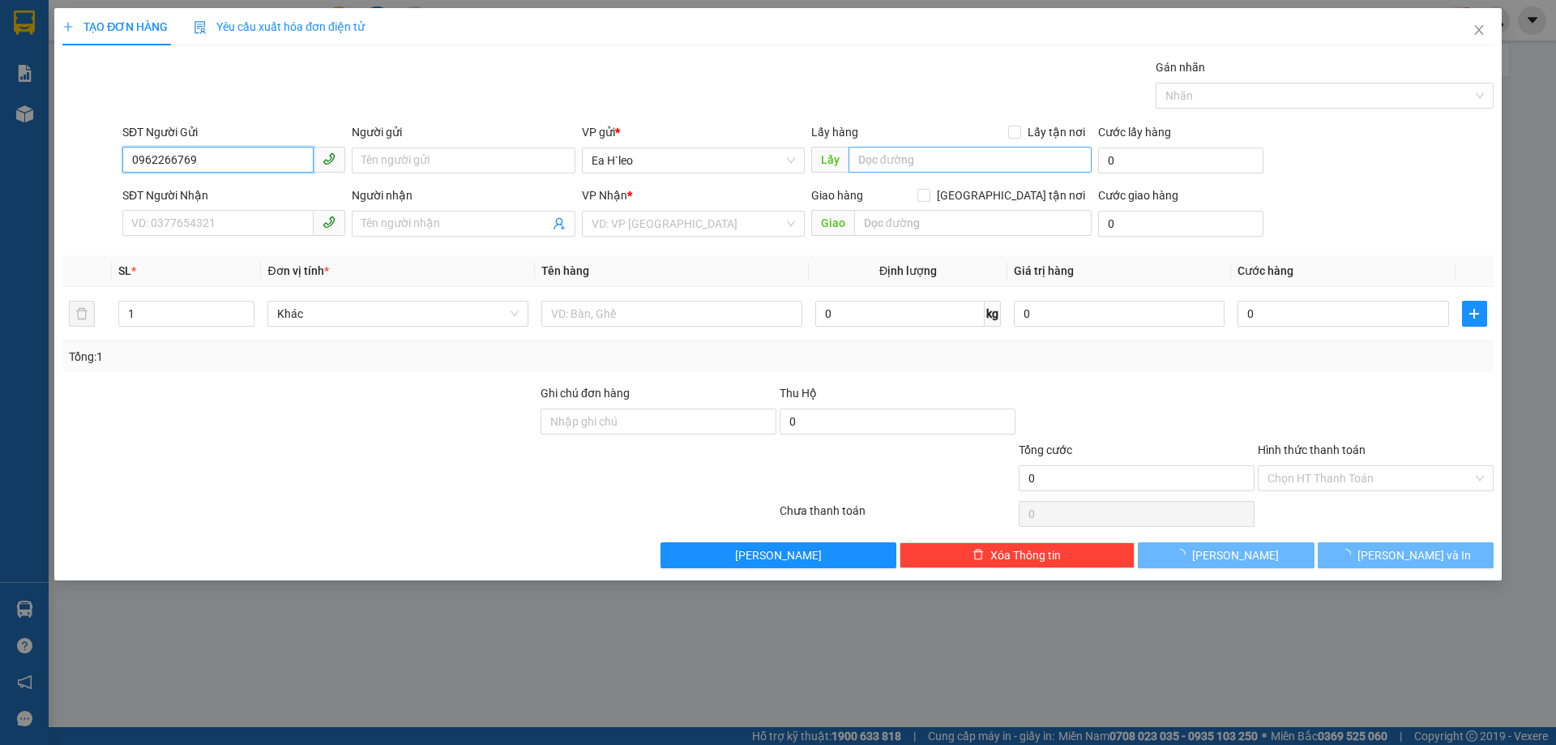
type input "0962266769"
click at [949, 156] on input "text" at bounding box center [970, 160] width 243 height 26
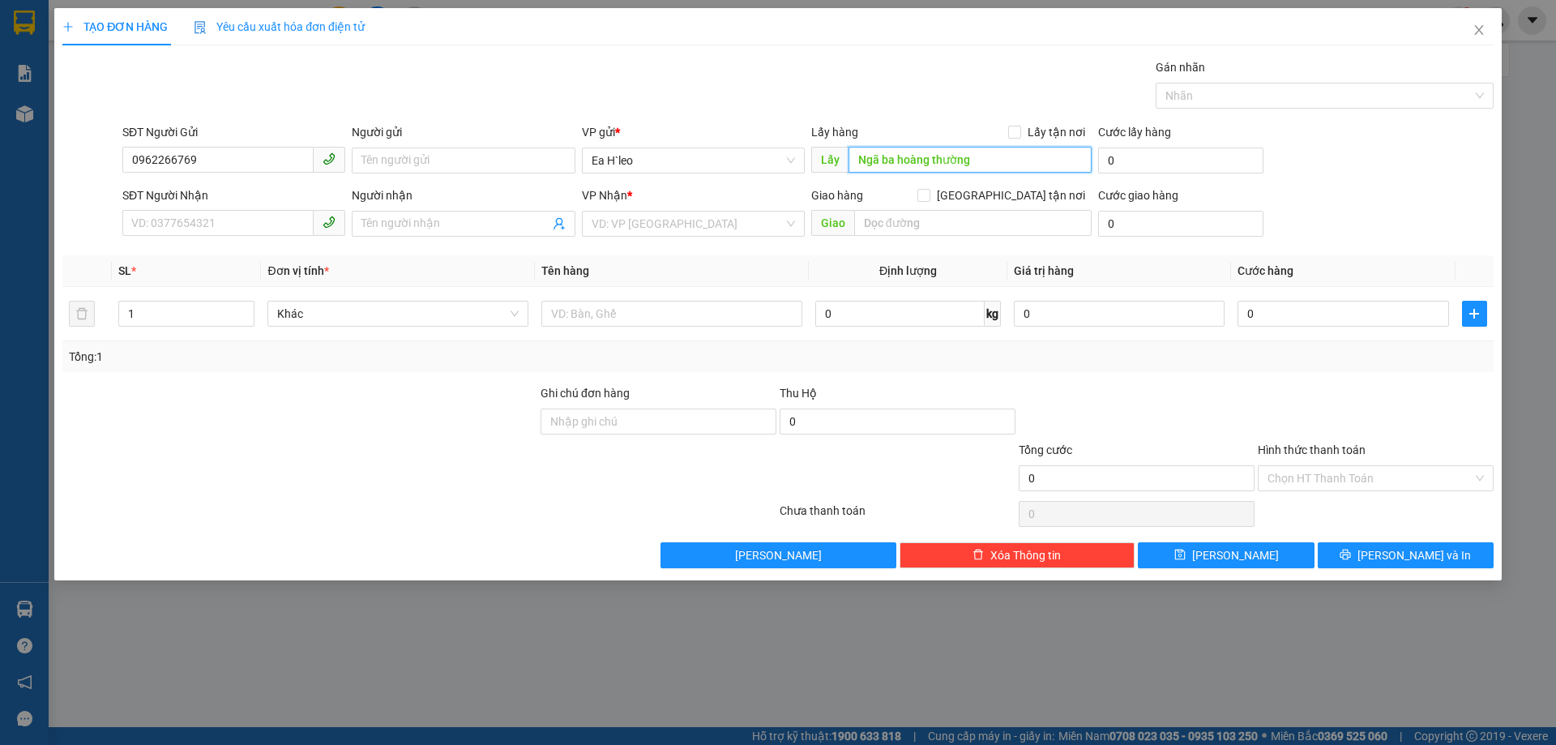
type input "Ngã ba hoàng thường"
drag, startPoint x: 712, startPoint y: 209, endPoint x: 716, endPoint y: 230, distance: 21.5
click at [712, 211] on div "VP Nhận * VD: VP [GEOGRAPHIC_DATA]" at bounding box center [693, 214] width 223 height 57
click at [695, 223] on input "search" at bounding box center [688, 224] width 192 height 24
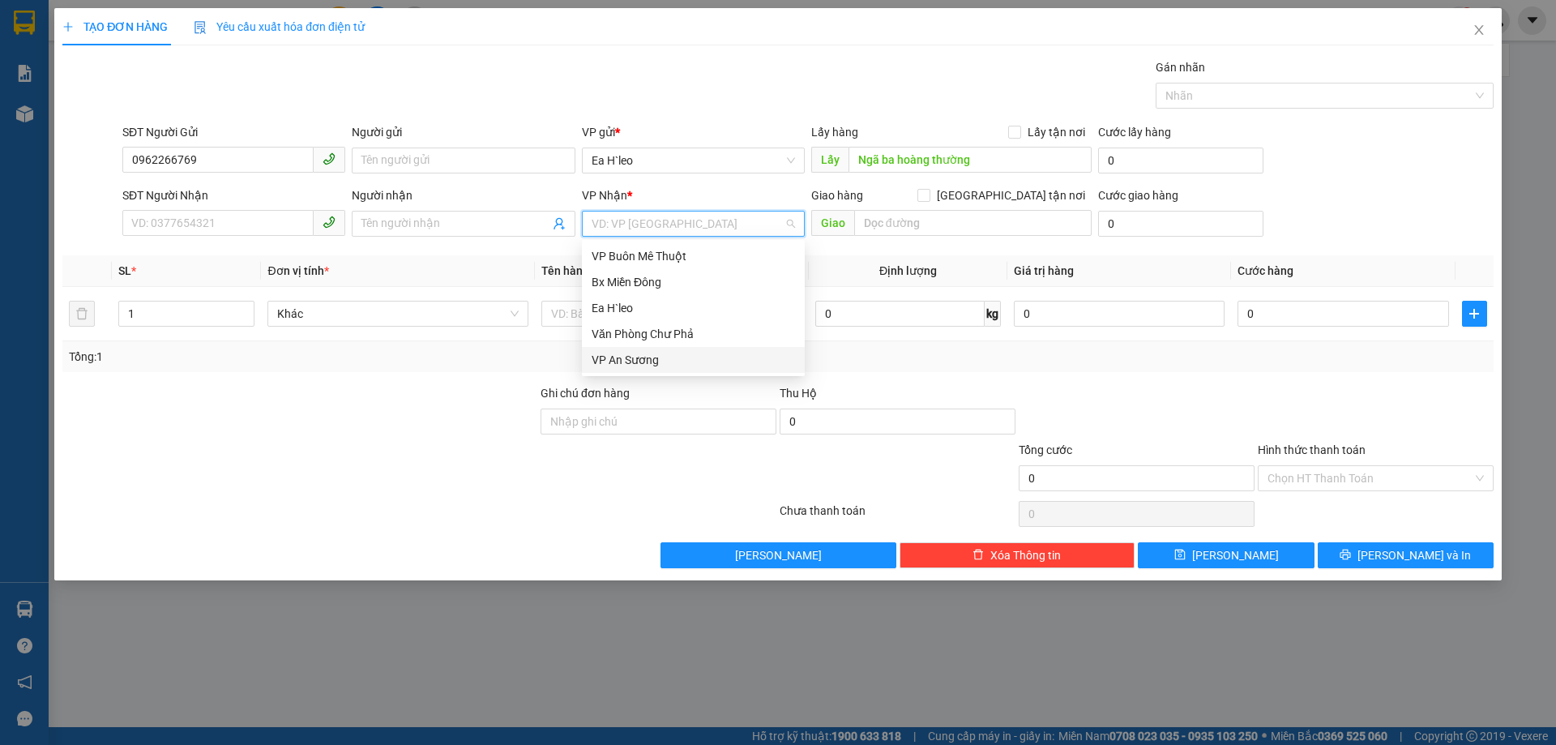
drag, startPoint x: 631, startPoint y: 360, endPoint x: 642, endPoint y: 359, distance: 11.4
click at [631, 359] on div "VP An Sương" at bounding box center [693, 360] width 203 height 18
click at [835, 293] on td "0 kg" at bounding box center [908, 314] width 199 height 54
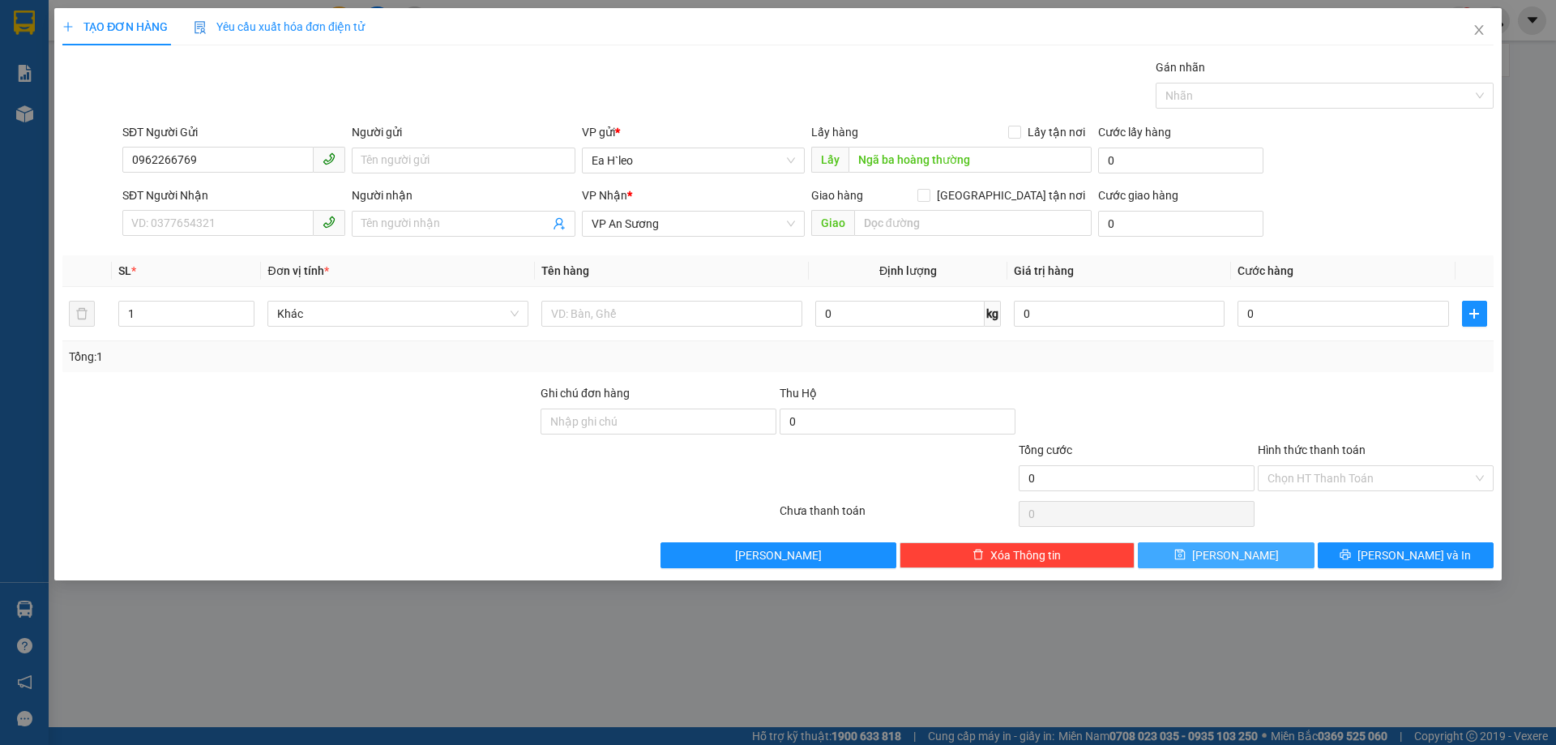
click at [1186, 553] on icon "save" at bounding box center [1179, 554] width 11 height 11
drag, startPoint x: 216, startPoint y: 176, endPoint x: 219, endPoint y: 166, distance: 10.0
click at [218, 169] on div "SĐT Người Gửi VD: 0371234567" at bounding box center [233, 151] width 223 height 57
click at [219, 166] on input "SĐT Người Gửi" at bounding box center [217, 160] width 191 height 26
paste input "0978708716"
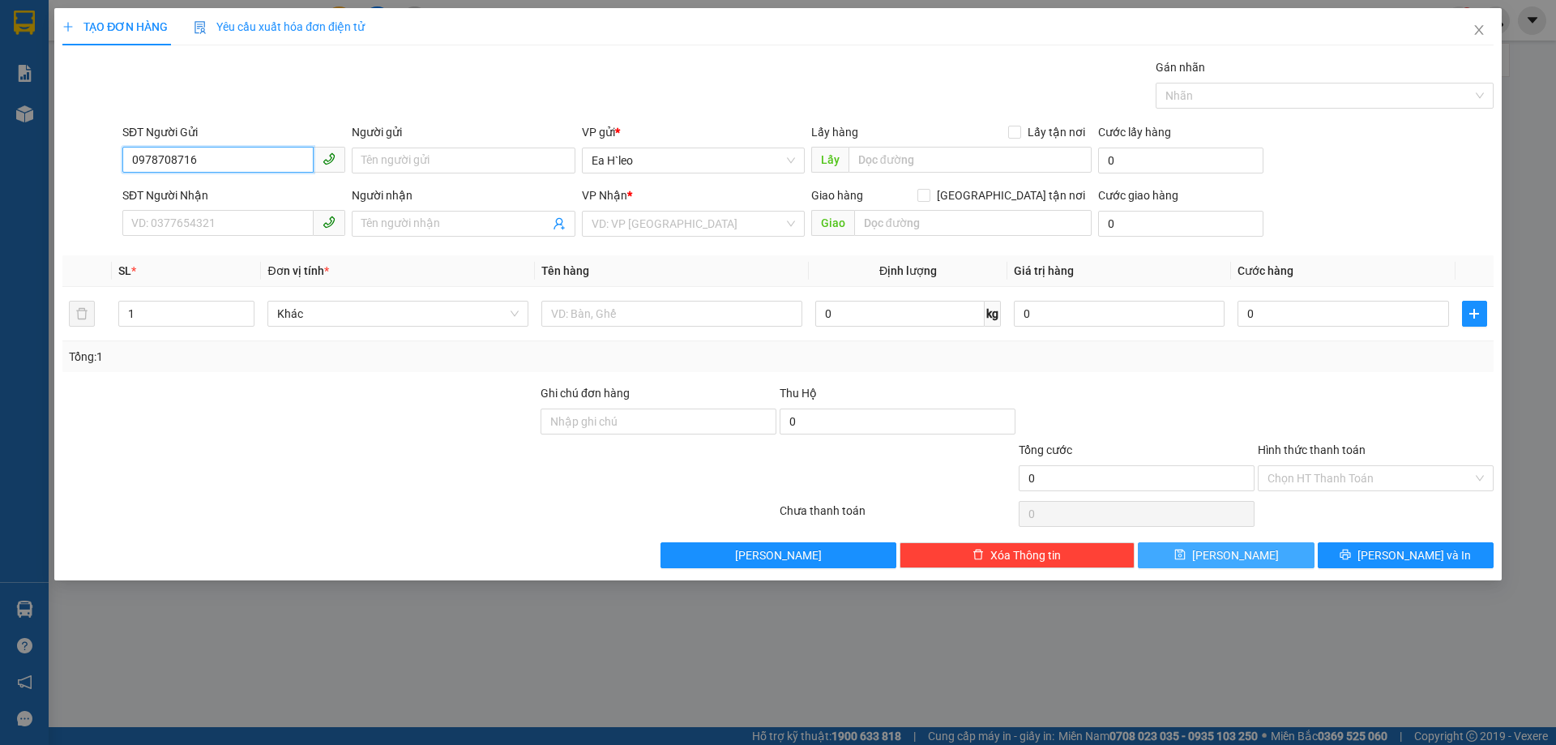
type input "0978708716"
click at [965, 164] on input "text" at bounding box center [970, 160] width 243 height 26
click at [742, 225] on input "search" at bounding box center [688, 224] width 192 height 24
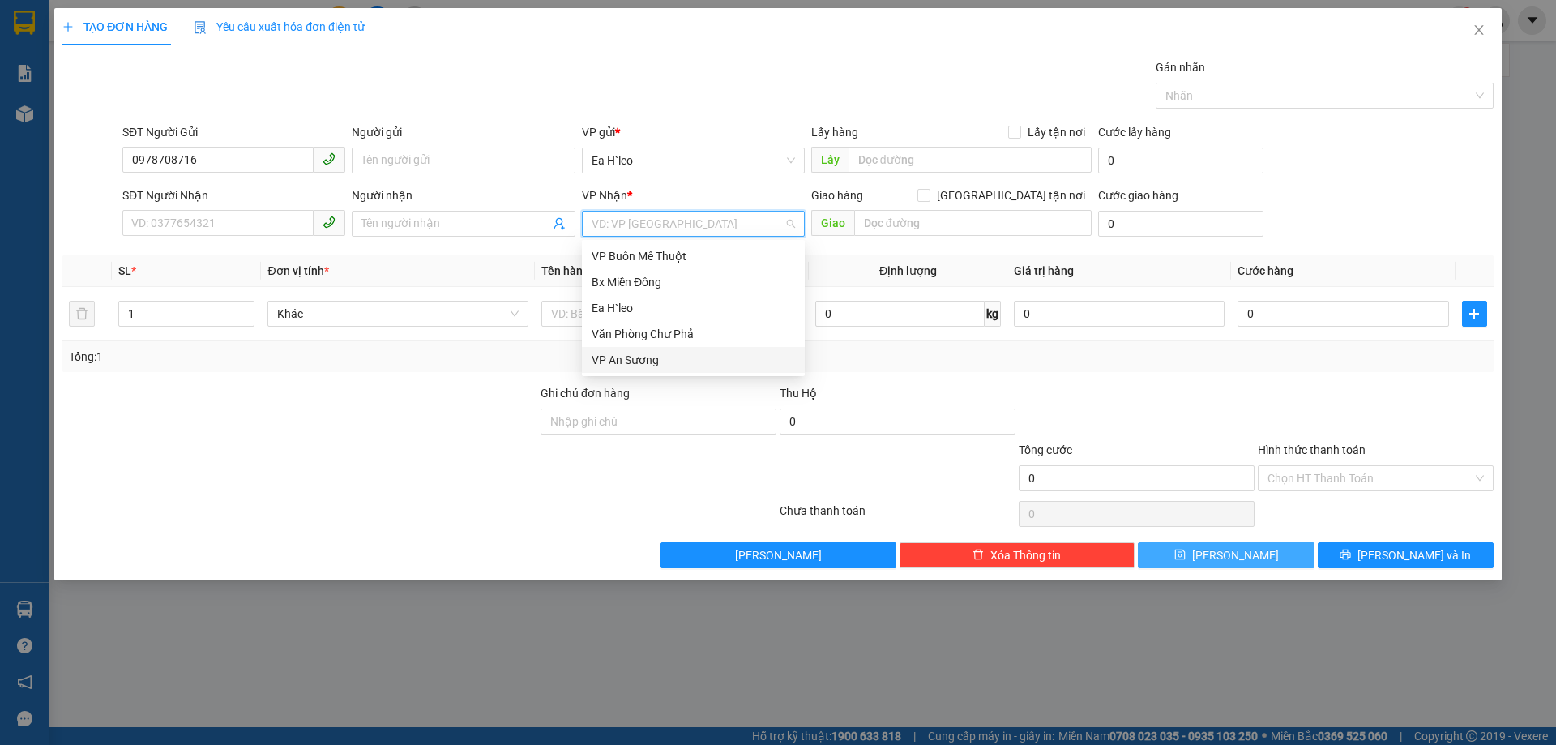
click at [614, 366] on div "VP An Sương" at bounding box center [693, 360] width 203 height 18
click at [648, 220] on span "VP An Sương" at bounding box center [693, 224] width 203 height 24
click at [644, 286] on div "Bx Miền Đông" at bounding box center [693, 282] width 203 height 18
click at [889, 160] on input "text" at bounding box center [970, 160] width 243 height 26
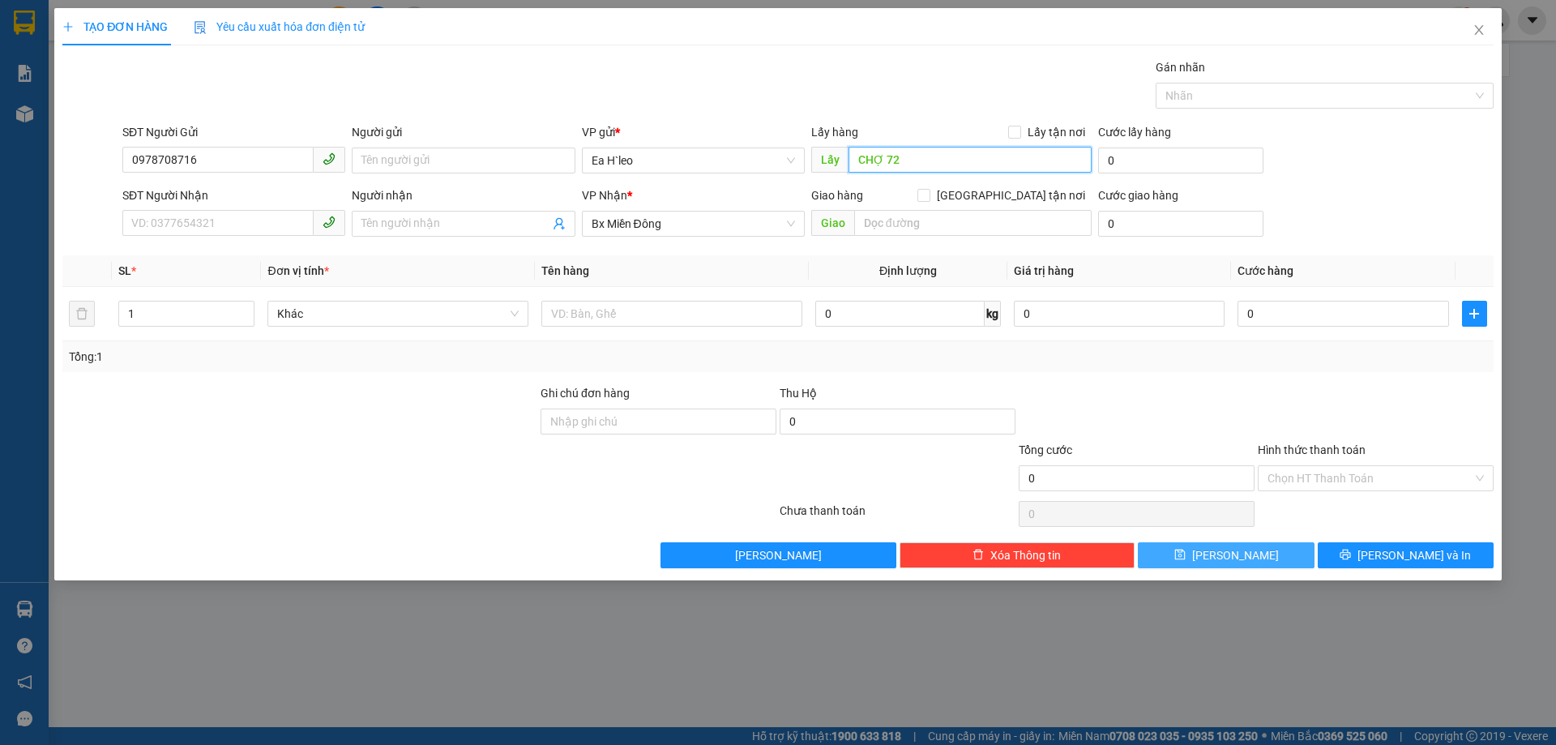
type input "CHỢ 72"
drag, startPoint x: 209, startPoint y: 153, endPoint x: 16, endPoint y: 172, distance: 193.8
click at [16, 172] on div "TẠO ĐƠN HÀNG Yêu cầu xuất hóa đơn điện tử Transit Pickup Surcharge Ids Transit …" at bounding box center [778, 372] width 1556 height 745
paste input "343928864"
type input "0343928864"
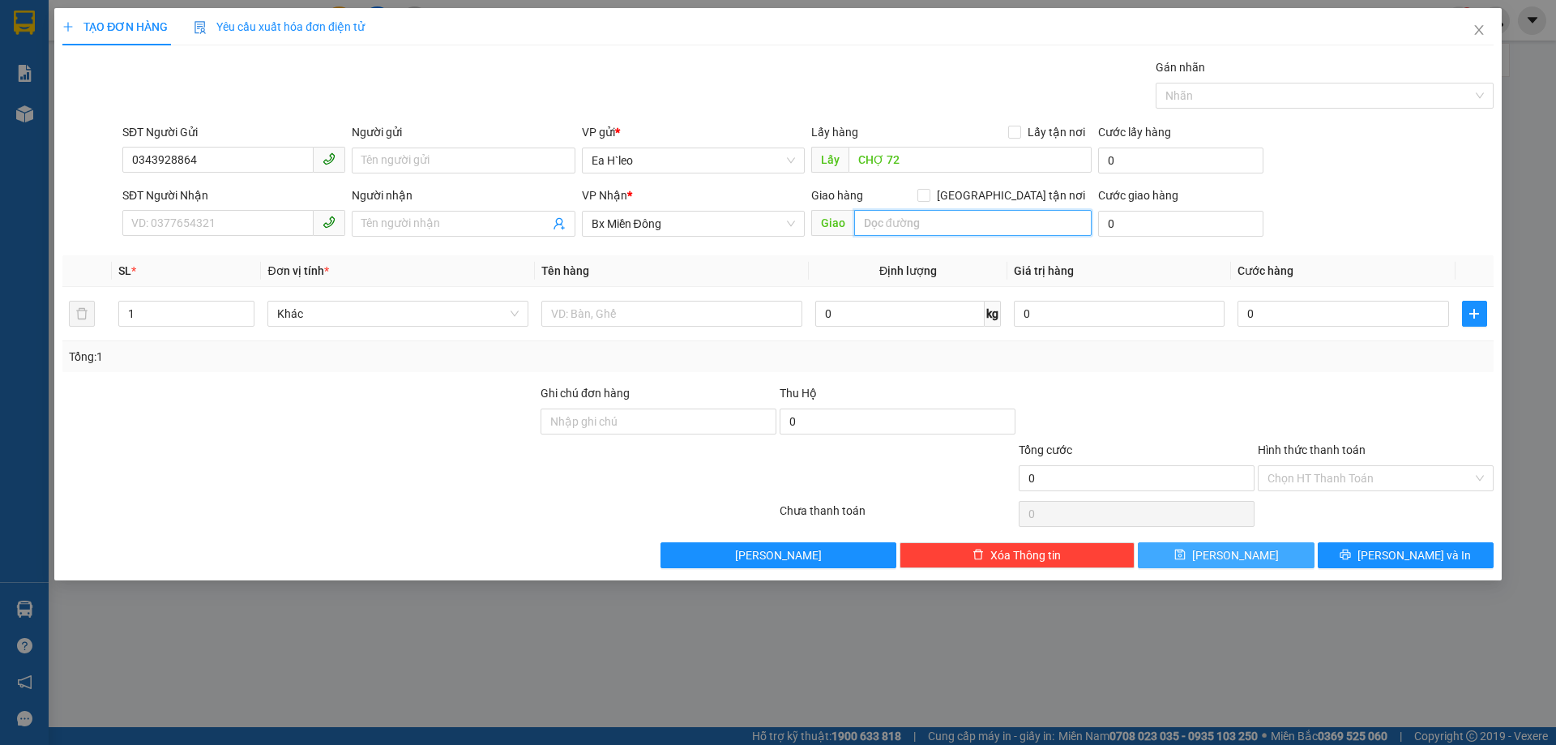
click at [884, 230] on input "text" at bounding box center [972, 223] width 237 height 26
click at [699, 355] on div "Tổng: 1" at bounding box center [778, 357] width 1418 height 18
click at [876, 208] on div "Giao hàng [GEOGRAPHIC_DATA] tận nơi" at bounding box center [951, 198] width 280 height 24
click at [880, 220] on input "text" at bounding box center [972, 223] width 237 height 26
type input "C"
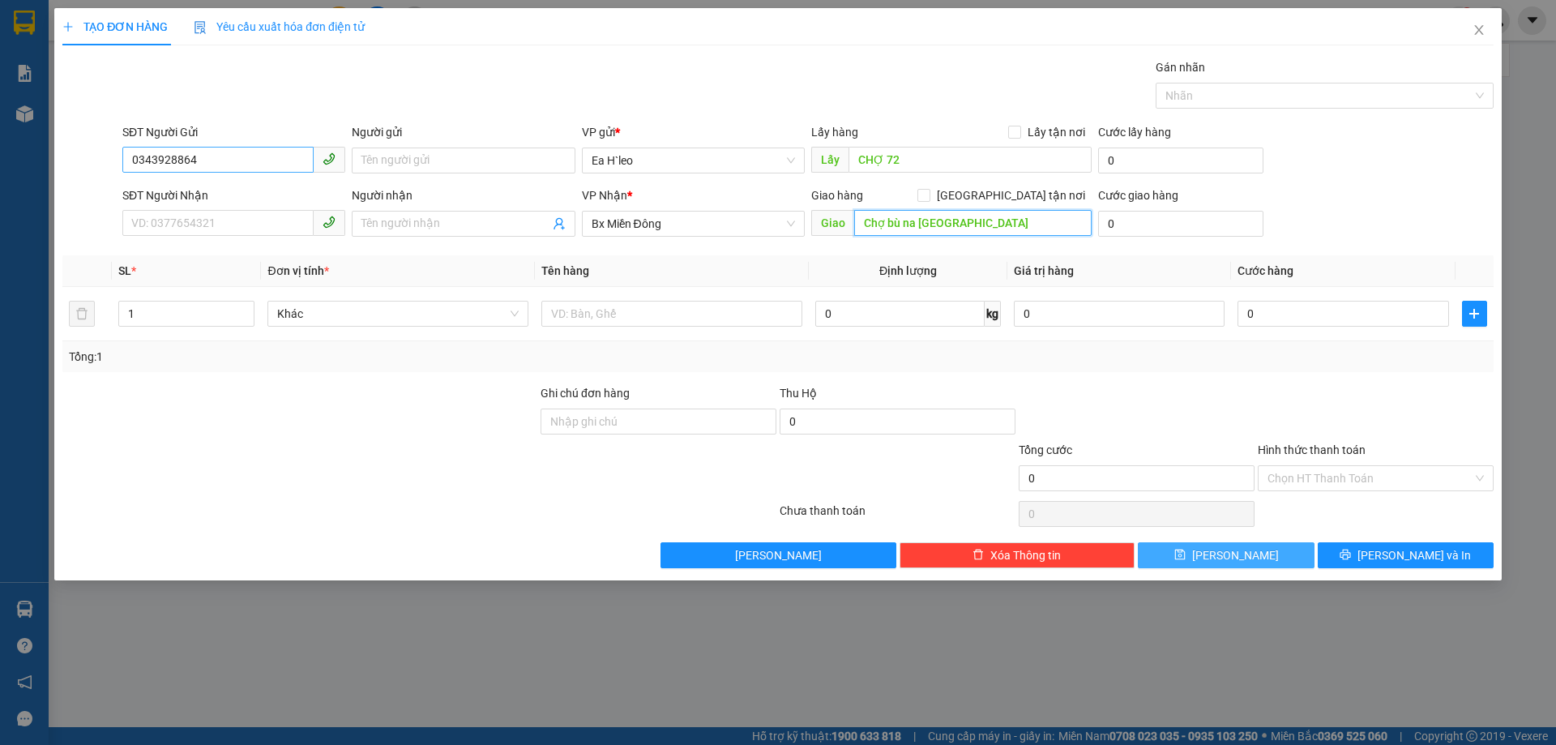
type input "Chợ bù na [GEOGRAPHIC_DATA]"
drag, startPoint x: 236, startPoint y: 164, endPoint x: 83, endPoint y: 184, distance: 154.5
click at [80, 183] on form "SĐT Người Gửi 0343928864 0343928864 Người gửi Tên người gửi VP gửi * Ea H`leo L…" at bounding box center [777, 183] width 1431 height 120
click at [191, 220] on input "SĐT Người Nhận" at bounding box center [217, 223] width 191 height 26
paste input "0343928864"
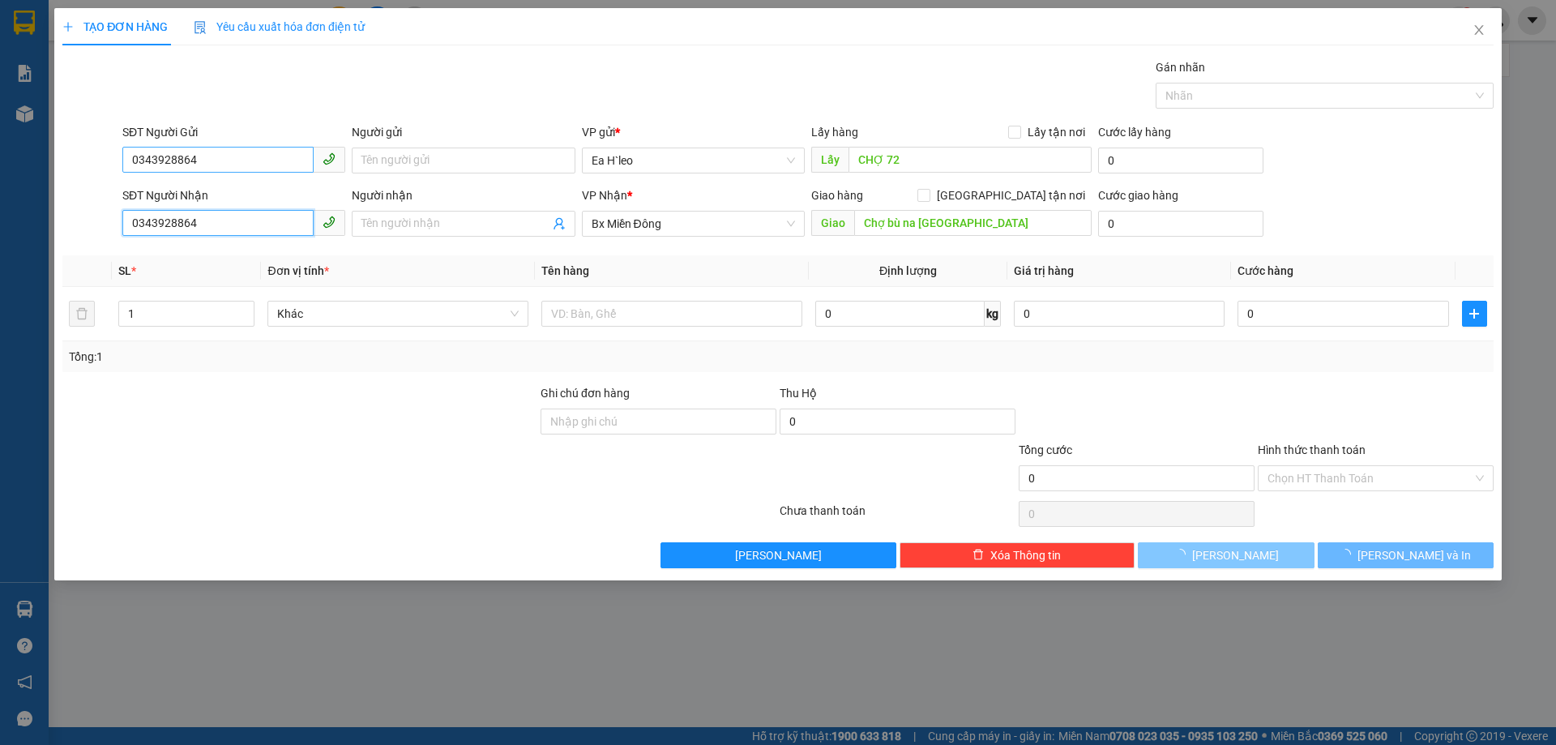
type input "0343928864"
drag, startPoint x: 250, startPoint y: 162, endPoint x: 21, endPoint y: 167, distance: 229.4
click at [21, 167] on div "TẠO ĐƠN HÀNG Yêu cầu xuất hóa đơn điện tử Transit Pickup Surcharge Ids Transit …" at bounding box center [778, 372] width 1556 height 745
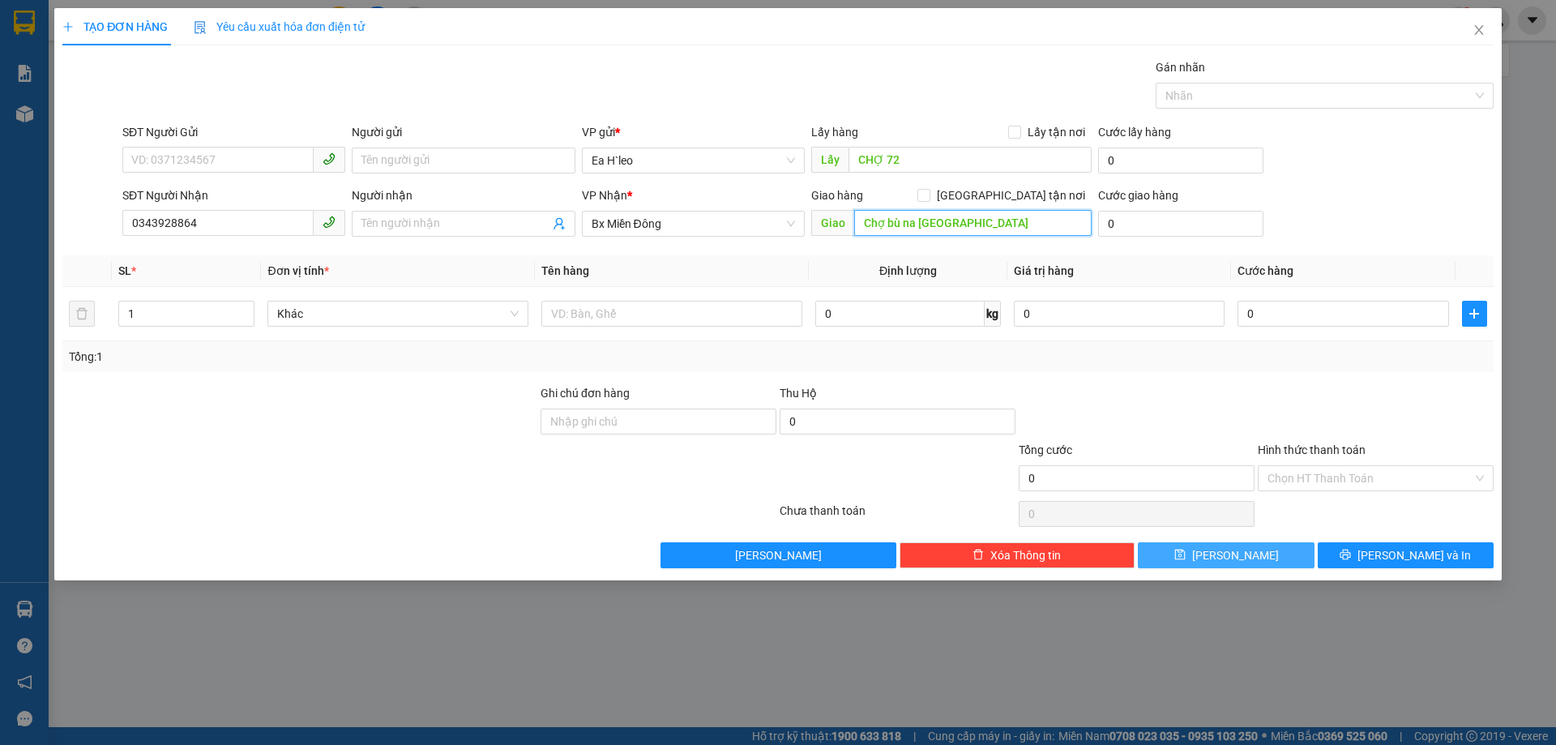
drag, startPoint x: 891, startPoint y: 218, endPoint x: 903, endPoint y: 222, distance: 12.8
click at [892, 218] on input "Chợ bù na [GEOGRAPHIC_DATA]" at bounding box center [972, 223] width 237 height 26
click at [896, 220] on input "Chợ bù na [GEOGRAPHIC_DATA]" at bounding box center [972, 223] width 237 height 26
click at [203, 160] on input "SĐT Người Gửi" at bounding box center [217, 160] width 191 height 26
type input "0372345320"
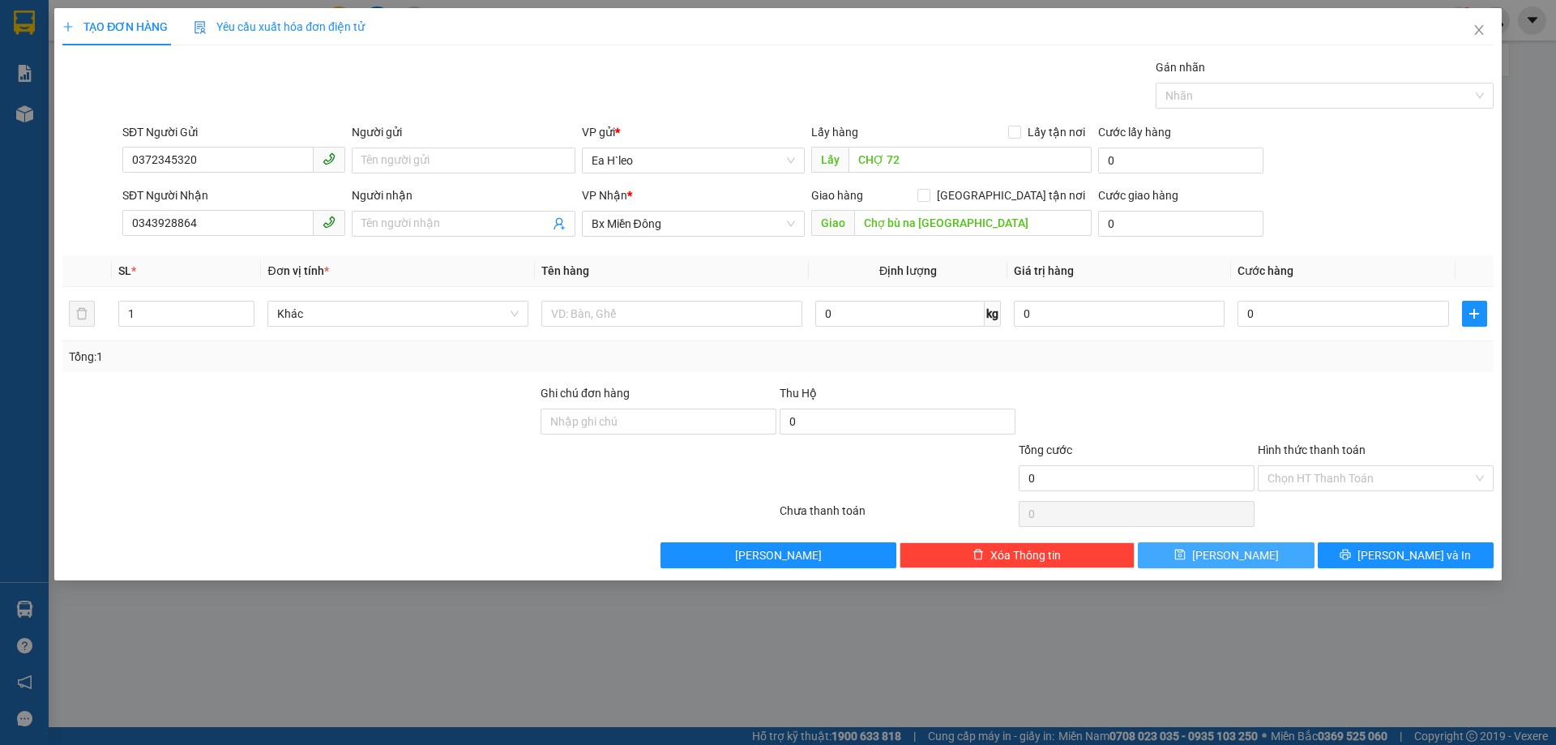
click at [250, 443] on div at bounding box center [300, 469] width 478 height 57
click at [579, 318] on input "text" at bounding box center [671, 314] width 261 height 26
type input "1 thùng"
click at [1253, 554] on button "[PERSON_NAME]" at bounding box center [1226, 555] width 176 height 26
